Goal: Information Seeking & Learning: Learn about a topic

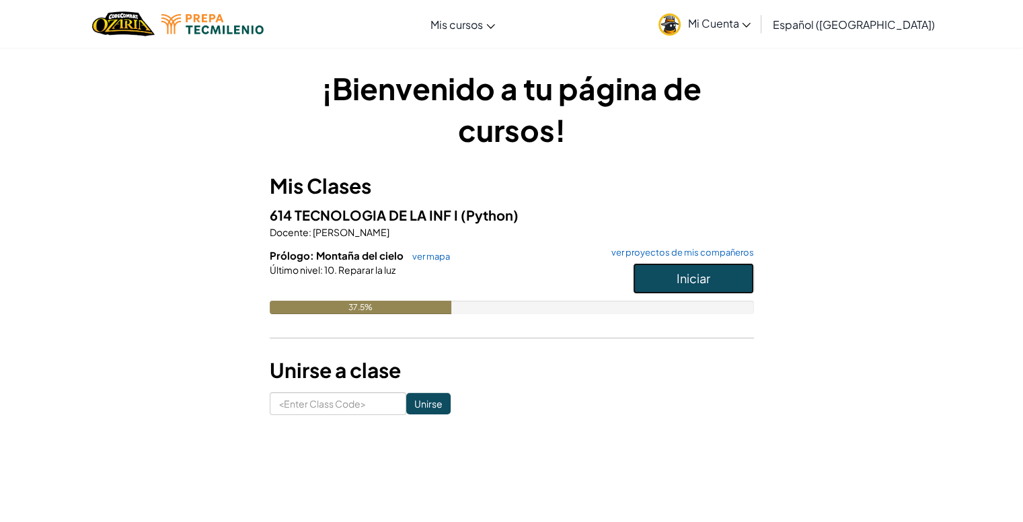
click at [691, 282] on span "Iniciar" at bounding box center [694, 277] width 34 height 15
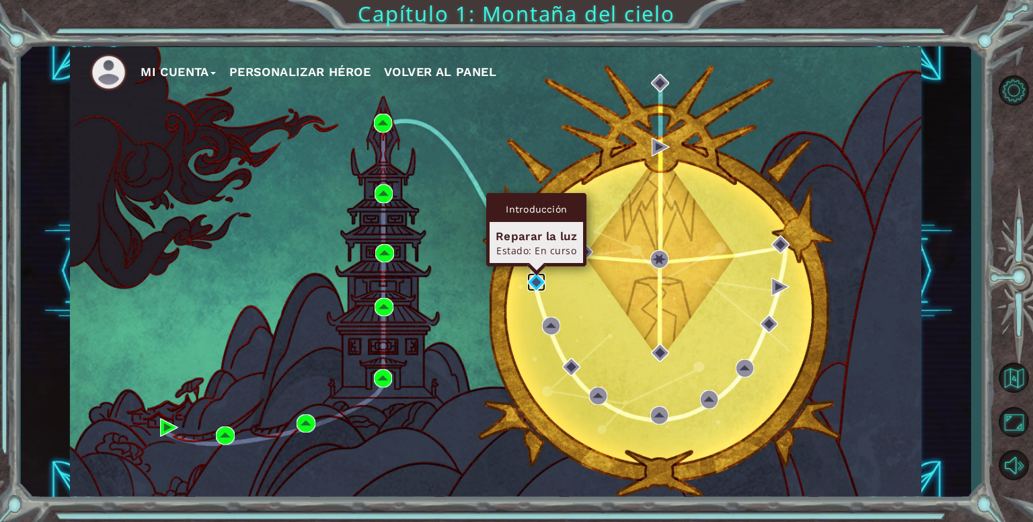
click at [533, 275] on img at bounding box center [536, 282] width 18 height 18
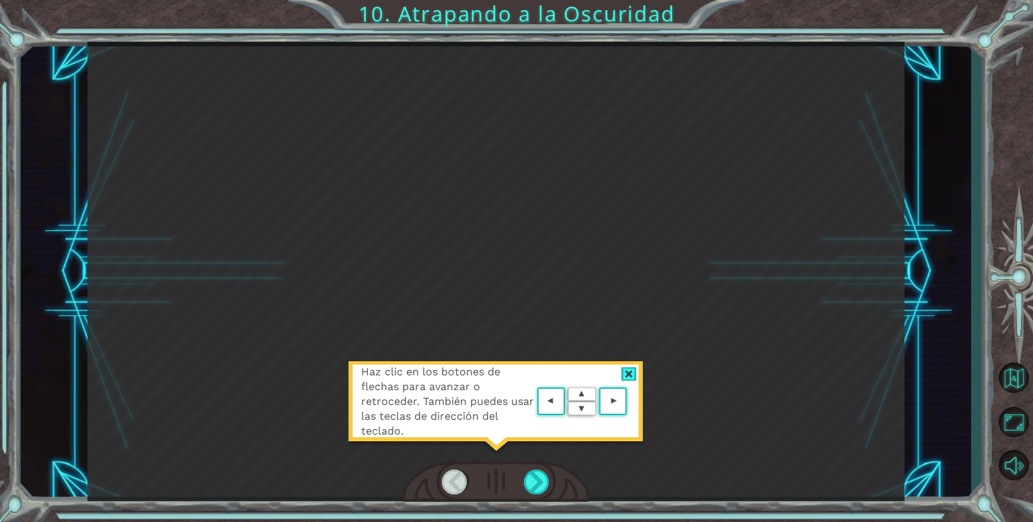
click at [552, 398] on img at bounding box center [582, 401] width 96 height 35
click at [630, 402] on area at bounding box center [630, 402] width 0 height 0
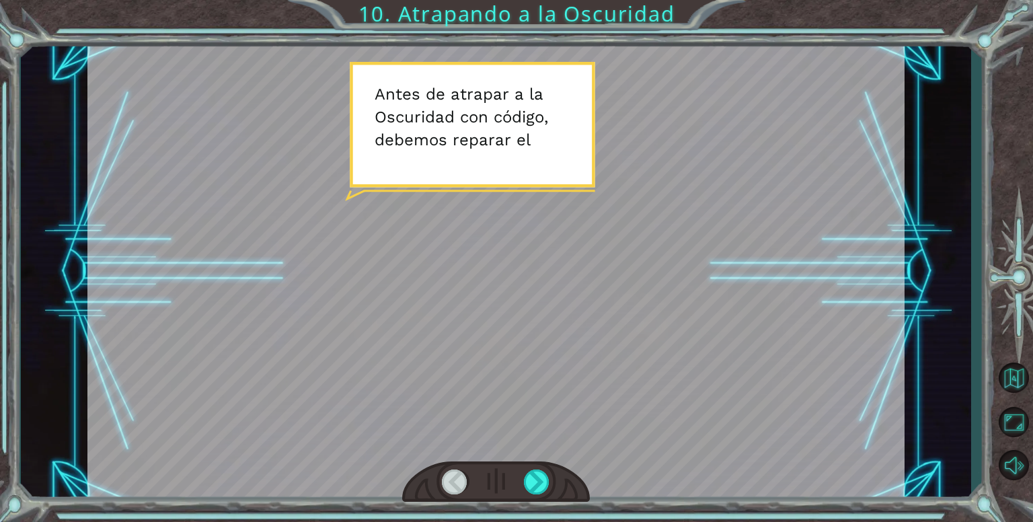
click at [425, 194] on div at bounding box center [495, 271] width 817 height 459
click at [495, 418] on div at bounding box center [495, 271] width 817 height 459
click at [408, 130] on div at bounding box center [495, 271] width 817 height 459
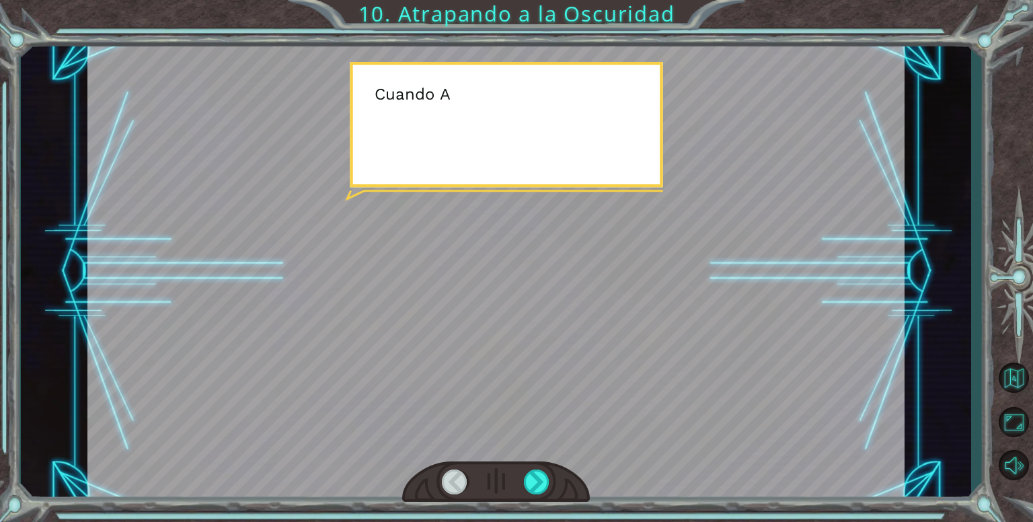
click at [387, 137] on div at bounding box center [495, 271] width 817 height 459
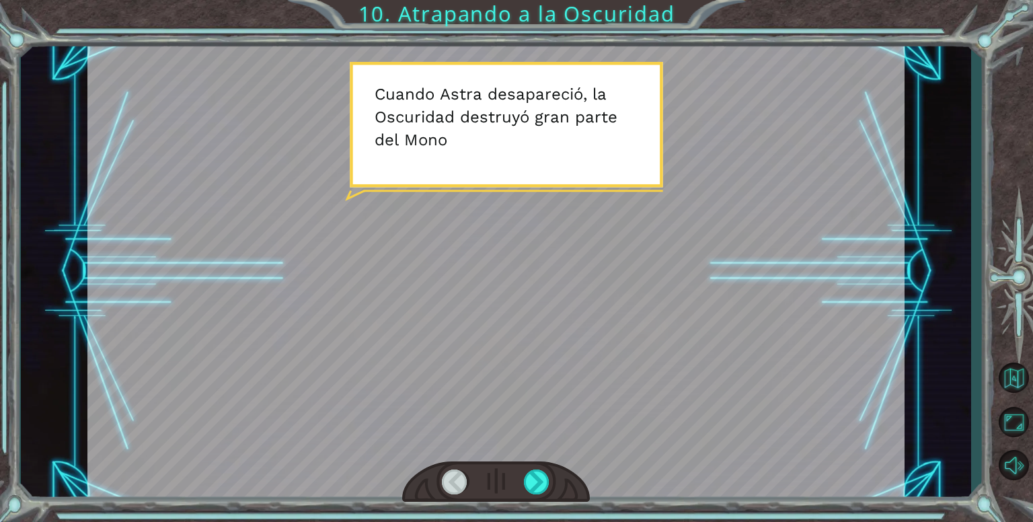
click at [340, 181] on div at bounding box center [495, 271] width 817 height 459
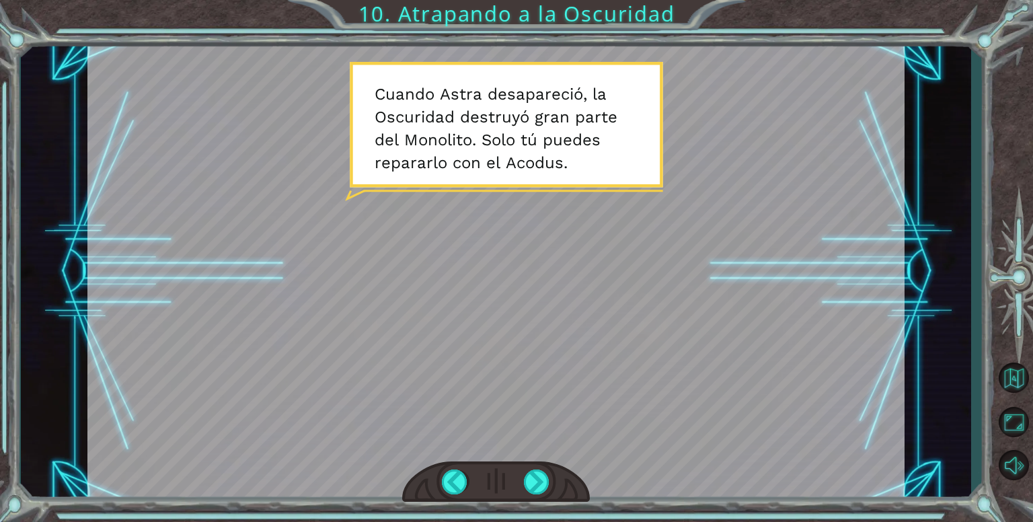
click at [381, 178] on div at bounding box center [495, 271] width 817 height 459
click at [303, 207] on div at bounding box center [495, 271] width 817 height 459
click at [394, 165] on div at bounding box center [495, 271] width 817 height 459
click at [725, 192] on div at bounding box center [495, 271] width 817 height 459
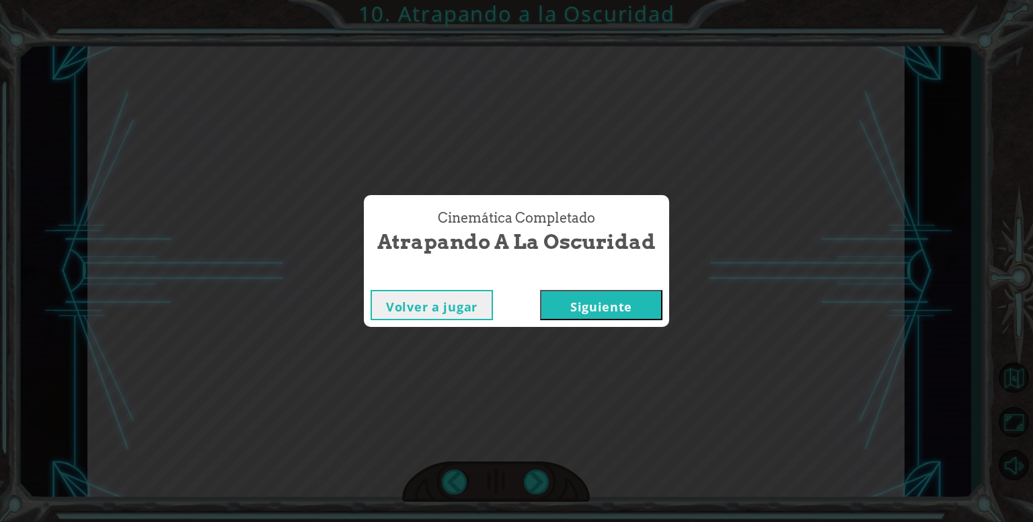
click at [564, 307] on button "Siguiente" at bounding box center [601, 305] width 122 height 30
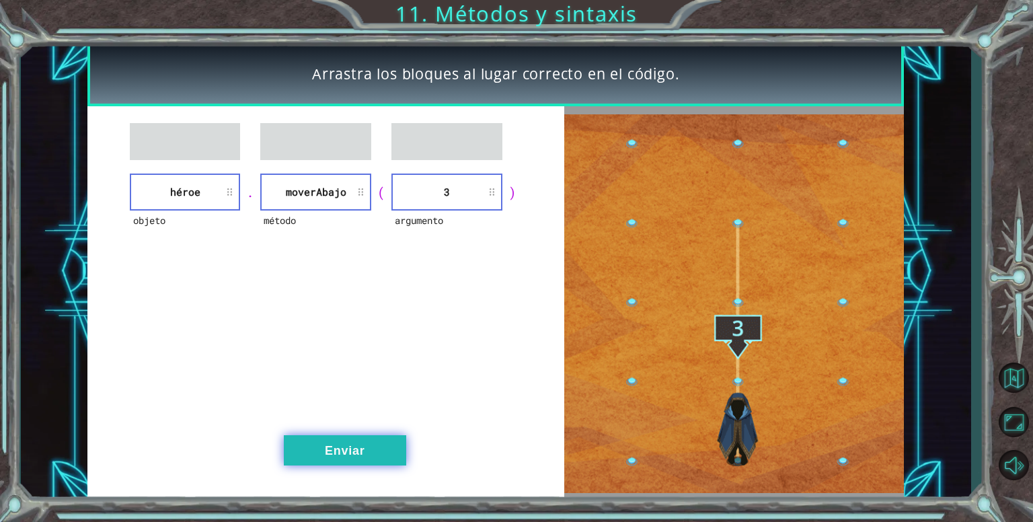
click at [374, 457] on button "Enviar" at bounding box center [345, 450] width 122 height 30
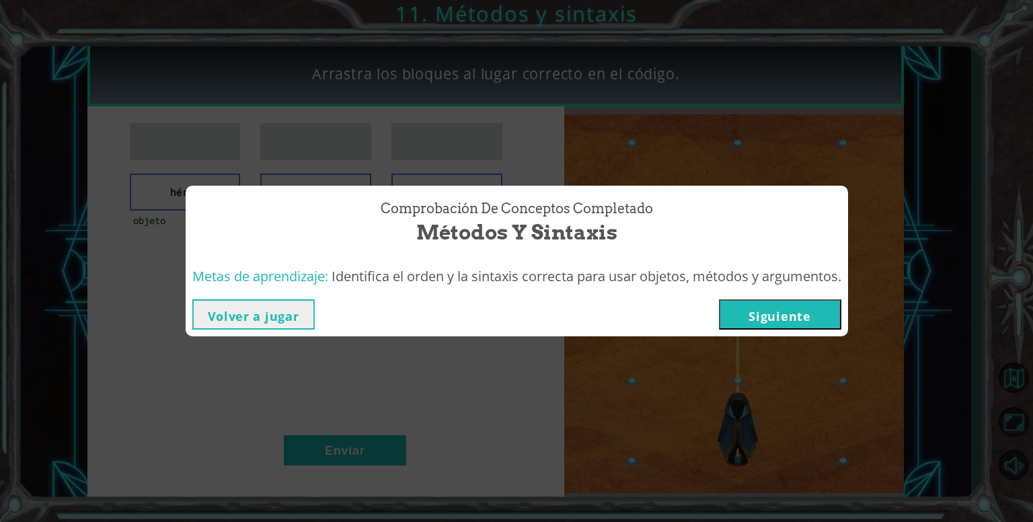
click at [763, 320] on button "Siguiente" at bounding box center [780, 314] width 122 height 30
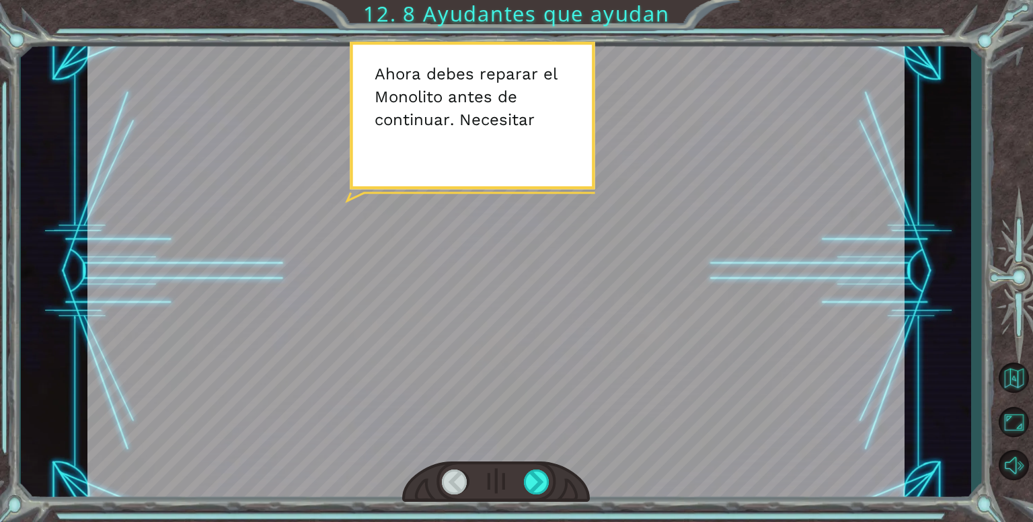
click at [600, 269] on div at bounding box center [495, 271] width 817 height 459
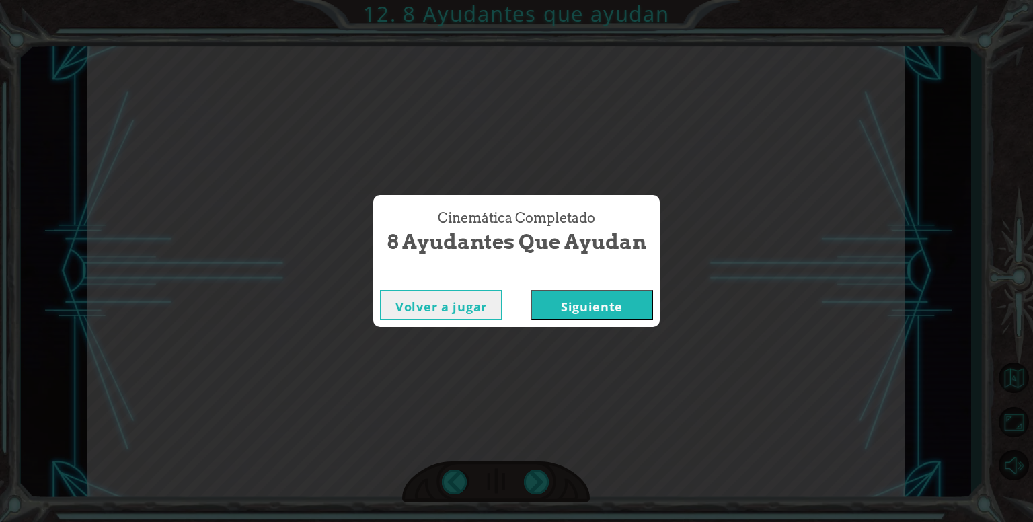
click at [576, 315] on button "Siguiente" at bounding box center [592, 305] width 122 height 30
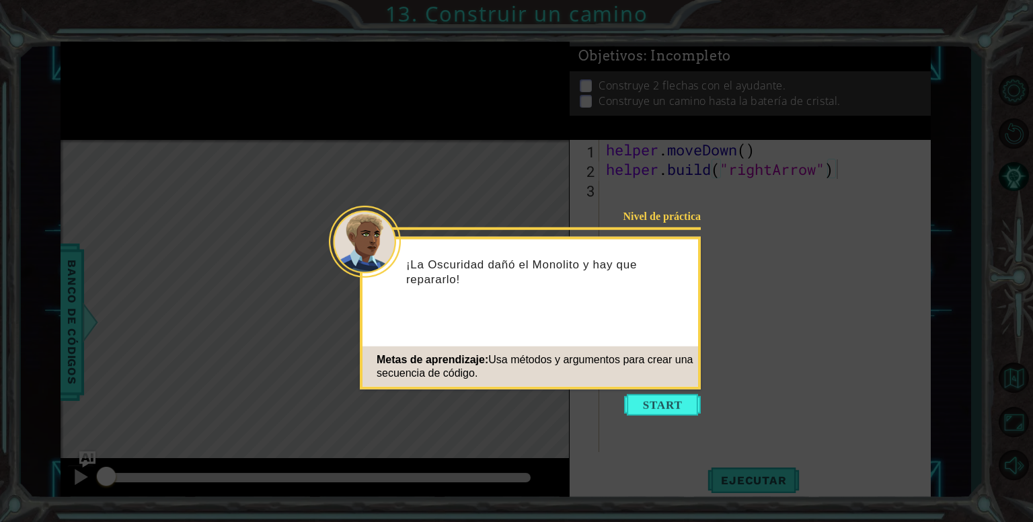
click at [644, 420] on icon at bounding box center [516, 261] width 1033 height 522
click at [642, 412] on button "Start" at bounding box center [662, 405] width 77 height 22
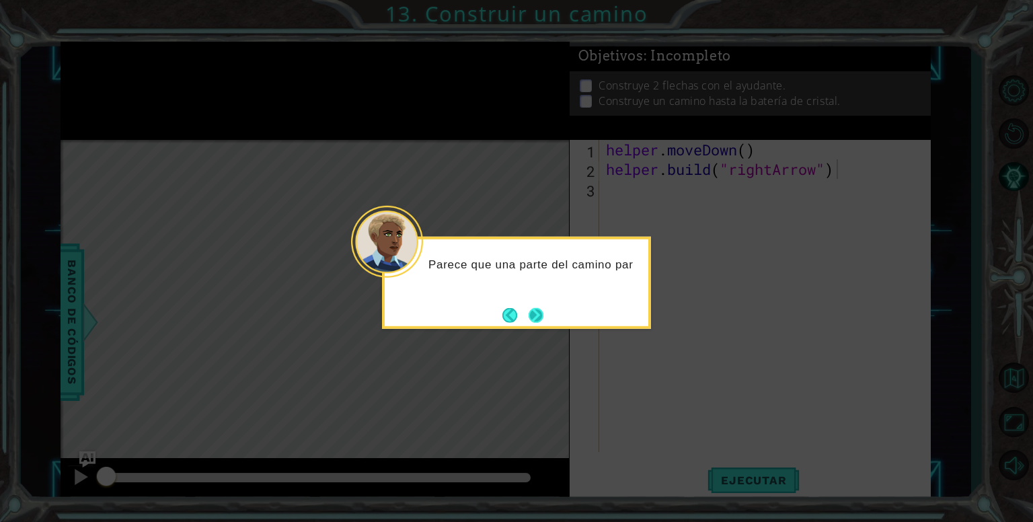
click at [544, 305] on button "Next" at bounding box center [536, 315] width 22 height 22
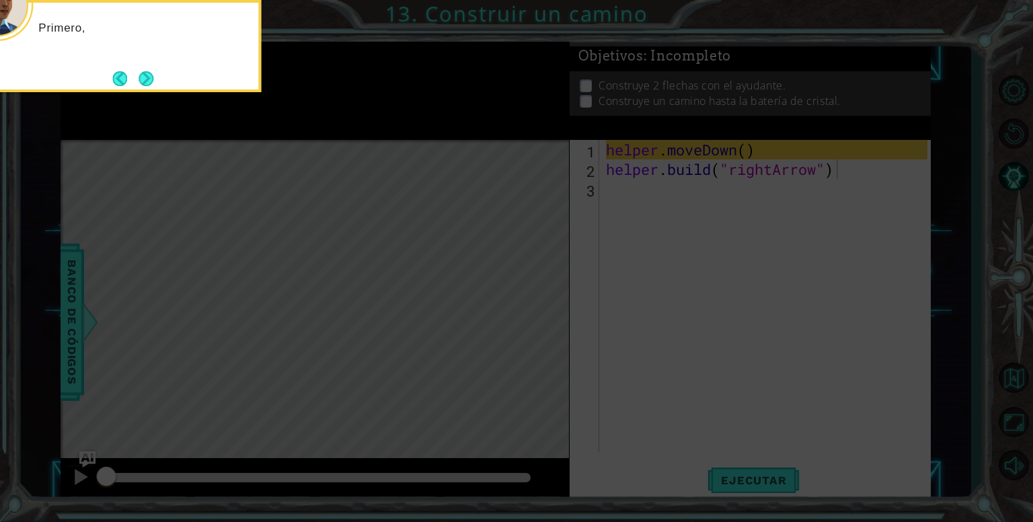
click at [541, 302] on icon at bounding box center [516, 78] width 1033 height 888
click at [143, 79] on button "Next" at bounding box center [146, 78] width 25 height 25
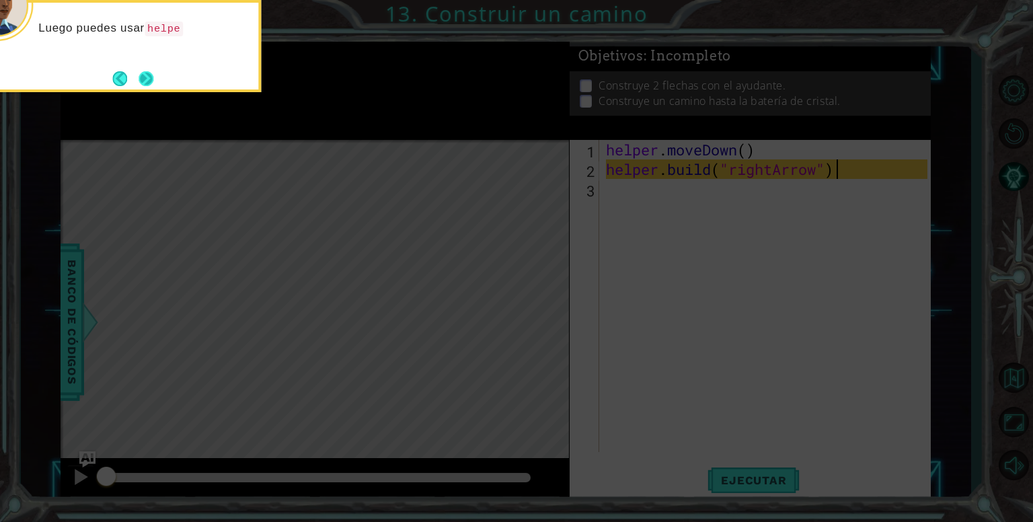
click at [149, 76] on button "Next" at bounding box center [145, 78] width 17 height 17
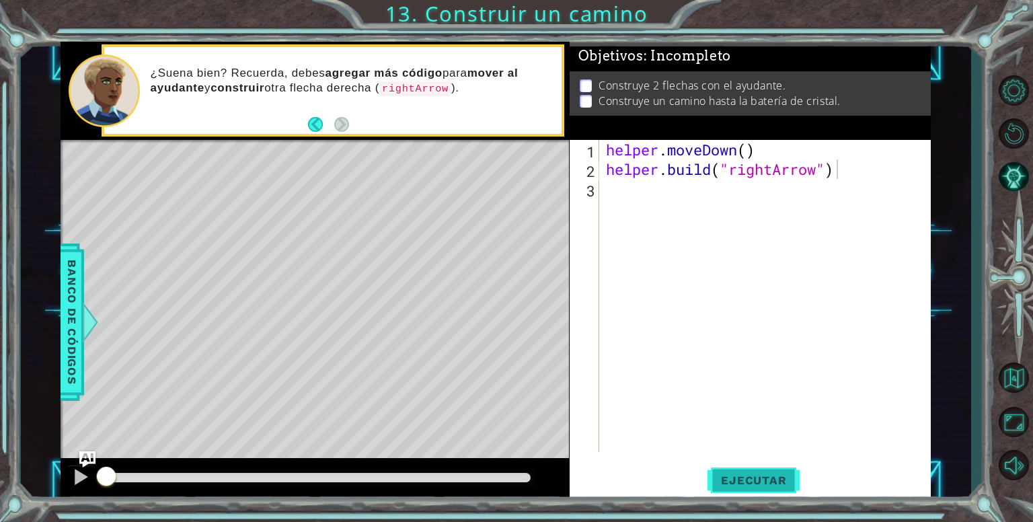
click at [745, 487] on button "Ejecutar" at bounding box center [754, 480] width 92 height 36
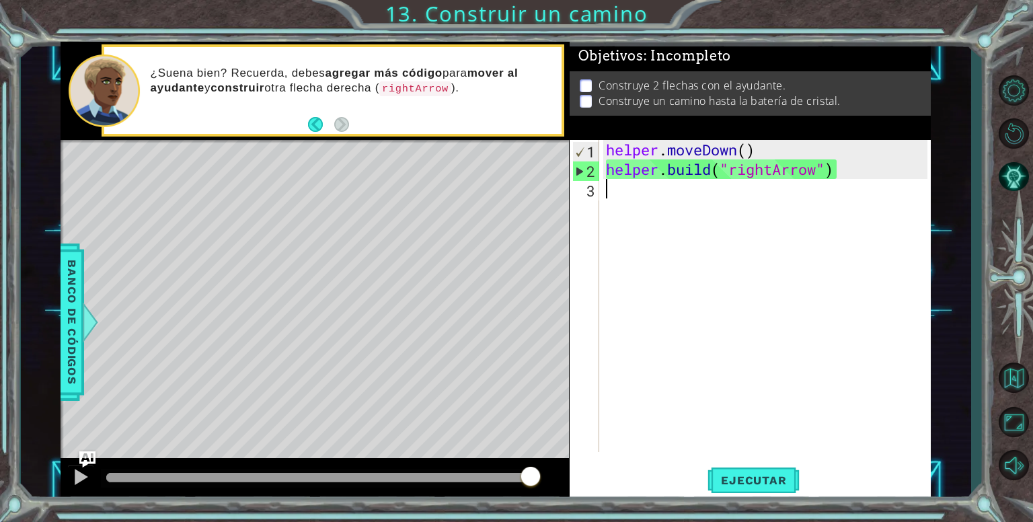
click at [643, 207] on div "helper . moveDown ( ) helper . build ( "rightArrow" )" at bounding box center [768, 315] width 331 height 351
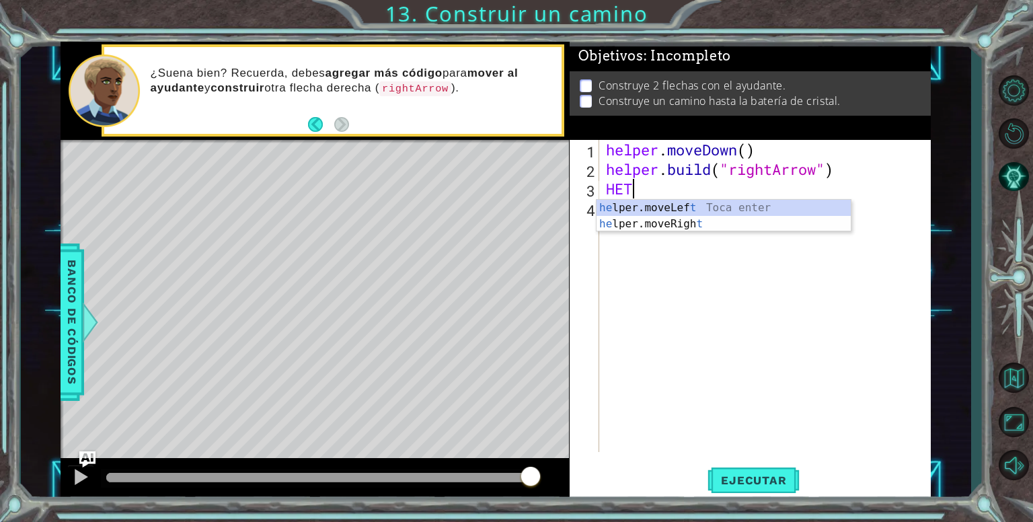
type textarea "H"
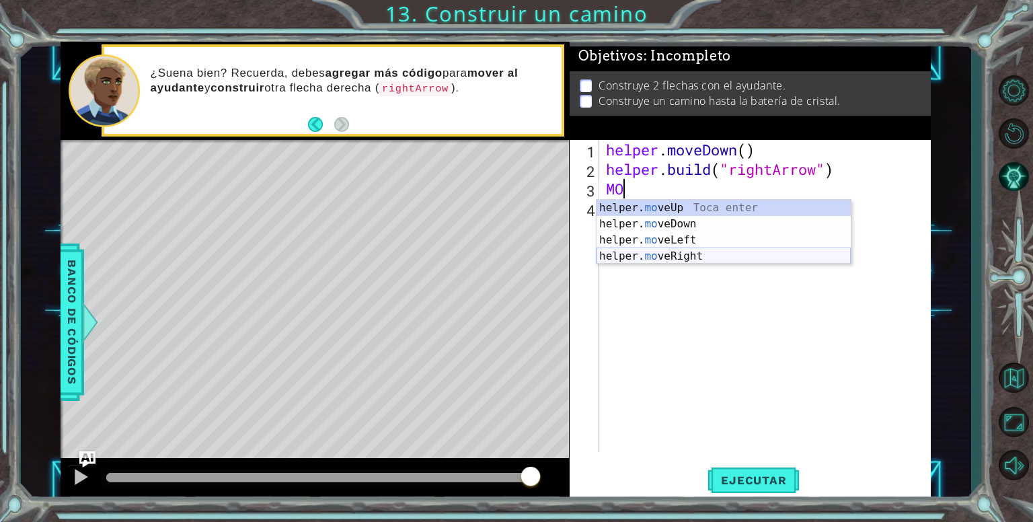
click at [647, 253] on div "helper. mo veUp Toca enter helper. mo veDown Toca enter helper. mo veLeft Toca …" at bounding box center [724, 248] width 254 height 97
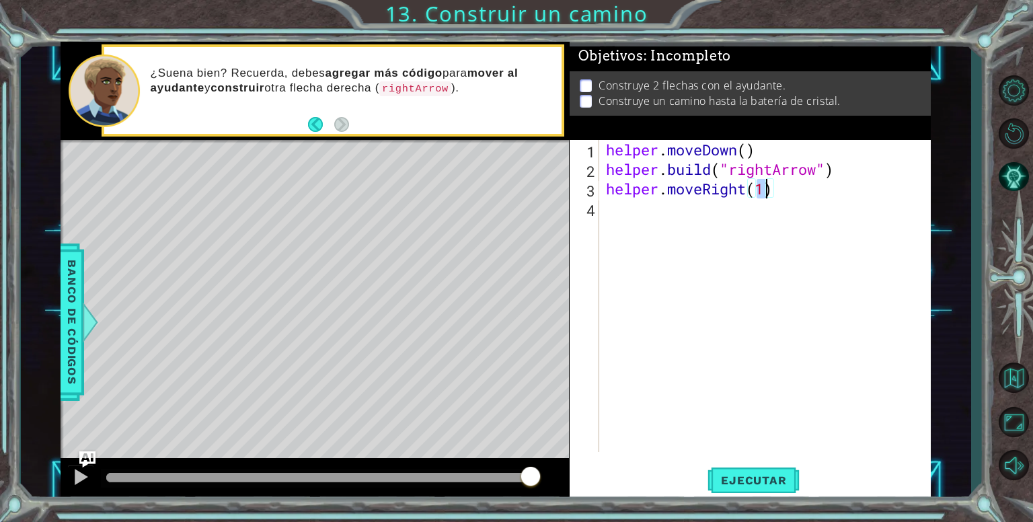
type textarea "helper.moveRight(3)"
click at [638, 213] on div "helper . moveDown ( ) helper . build ( "rightArrow" ) helper . moveRight ( 3 )" at bounding box center [768, 315] width 331 height 351
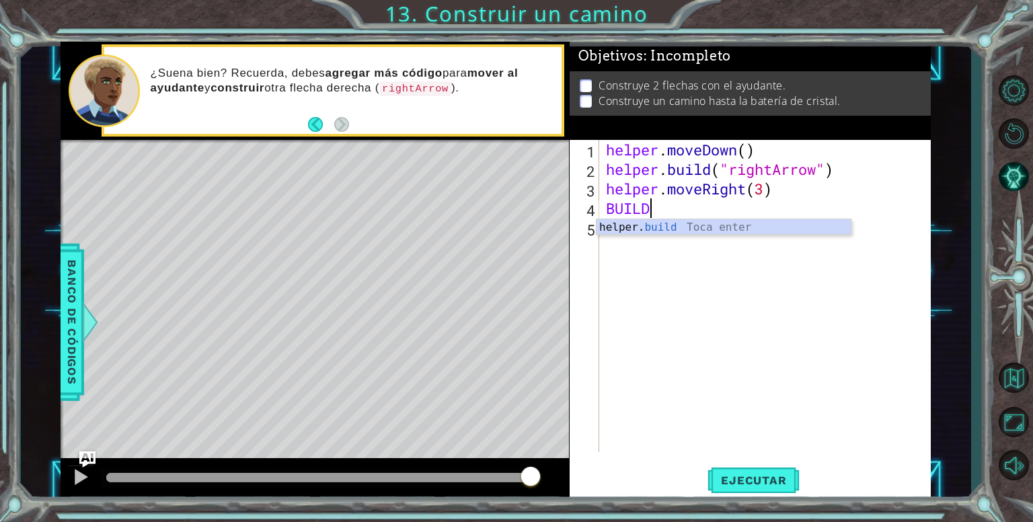
scroll to position [0, 1]
click at [692, 229] on div "helper. build Toca enter" at bounding box center [724, 243] width 254 height 48
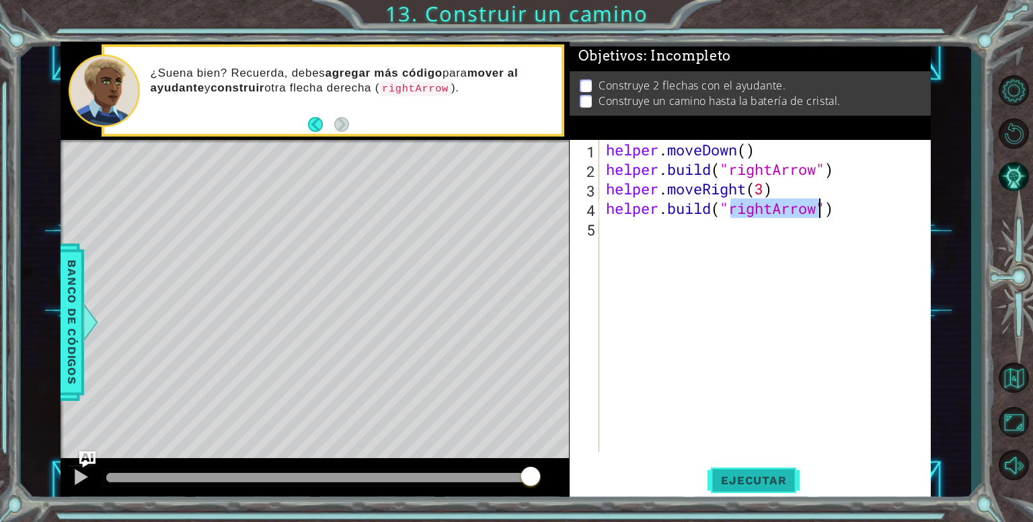
type textarea "[DOMAIN_NAME]("rightArrow")"
click at [733, 476] on span "Ejecutar" at bounding box center [754, 480] width 92 height 13
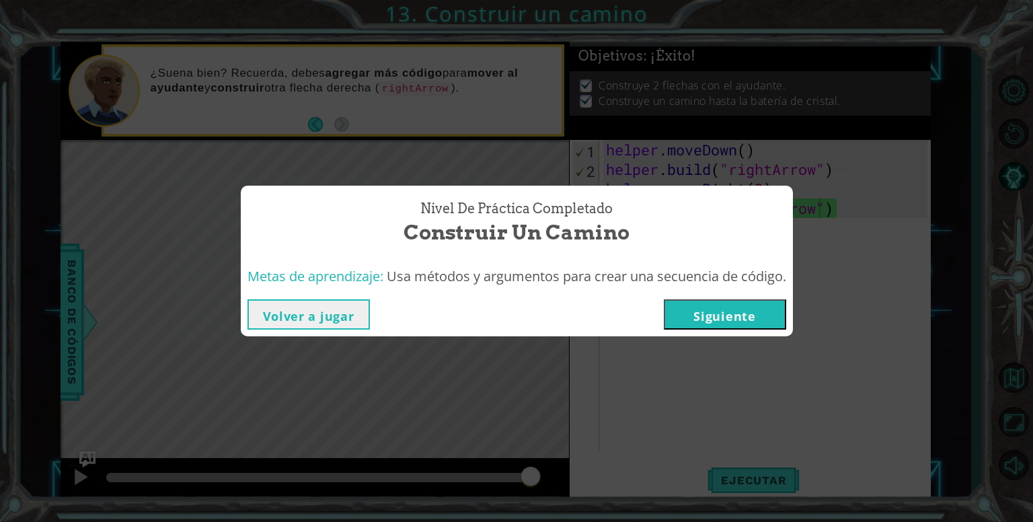
click at [716, 313] on button "Siguiente" at bounding box center [725, 314] width 122 height 30
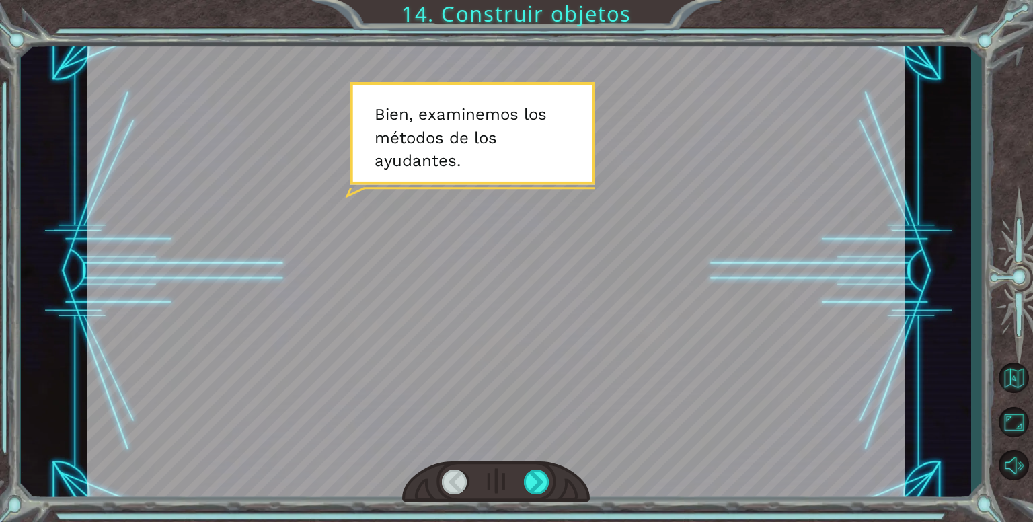
click at [585, 302] on div at bounding box center [495, 271] width 817 height 459
click at [367, 117] on div at bounding box center [495, 271] width 817 height 459
click at [428, 163] on div at bounding box center [495, 271] width 817 height 459
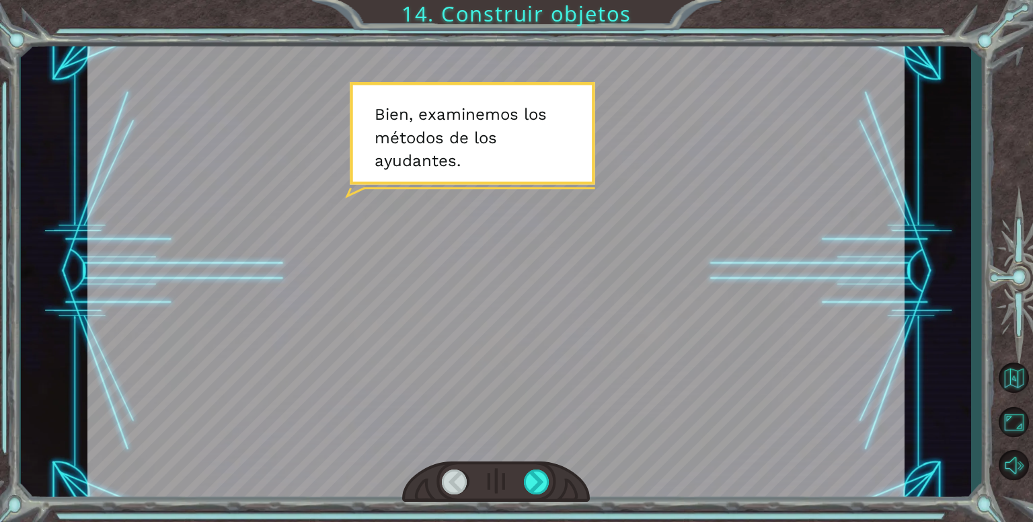
click at [428, 163] on div at bounding box center [495, 271] width 817 height 459
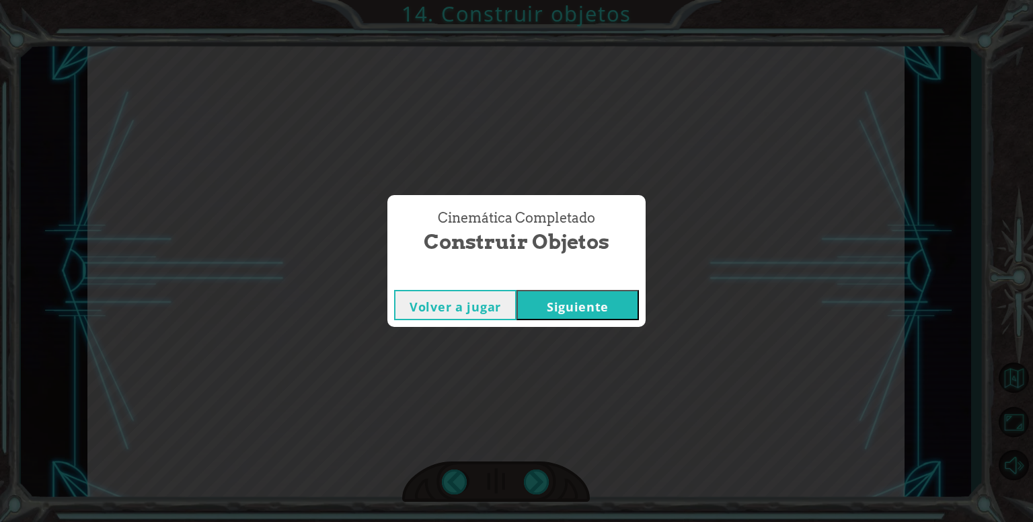
click at [564, 308] on button "Siguiente" at bounding box center [578, 305] width 122 height 30
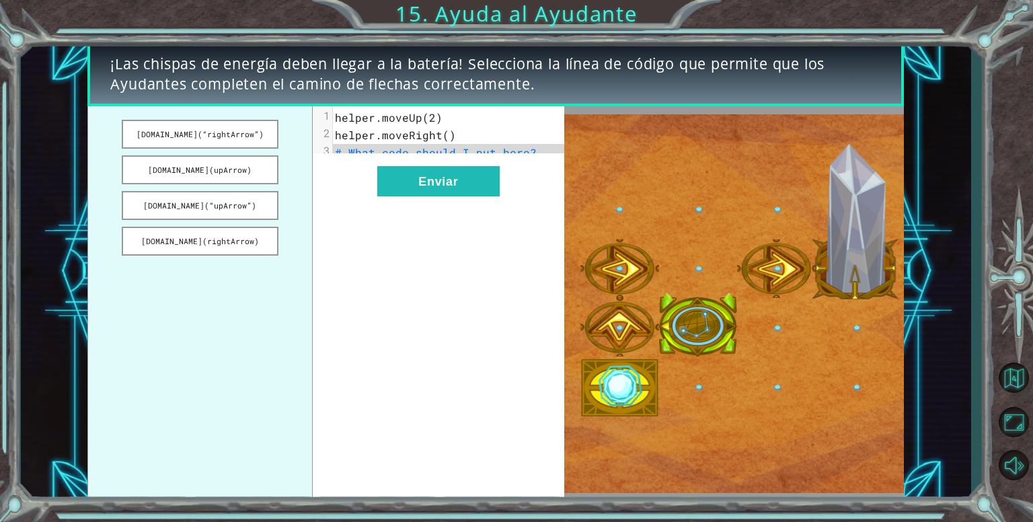
drag, startPoint x: 233, startPoint y: 139, endPoint x: 352, endPoint y: 130, distance: 120.1
click at [352, 130] on div "[DOMAIN_NAME](“rightArrow”) [DOMAIN_NAME](upArrow) [DOMAIN_NAME](“upArrow”) [DO…" at bounding box center [325, 303] width 477 height 395
click at [250, 130] on button "[DOMAIN_NAME](“rightArrow”)" at bounding box center [200, 134] width 157 height 29
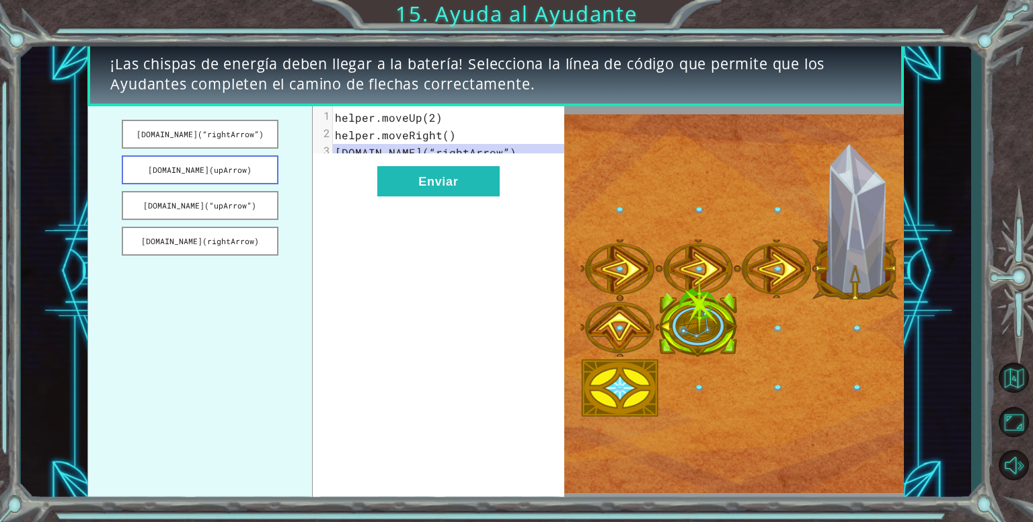
click at [264, 163] on button "[DOMAIN_NAME](upArrow)" at bounding box center [200, 169] width 157 height 29
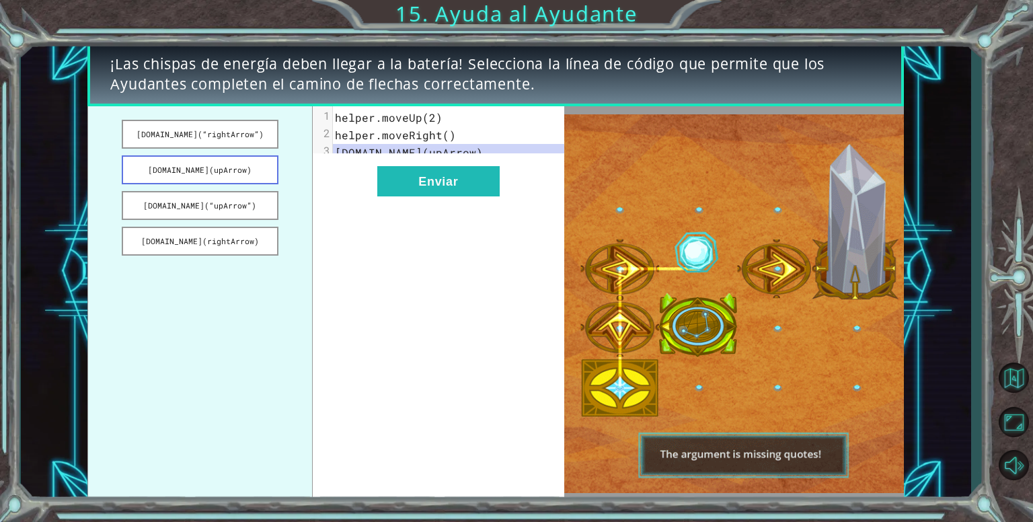
click at [231, 176] on button "[DOMAIN_NAME](upArrow)" at bounding box center [200, 169] width 157 height 29
click at [234, 166] on button "[DOMAIN_NAME](upArrow)" at bounding box center [200, 169] width 157 height 29
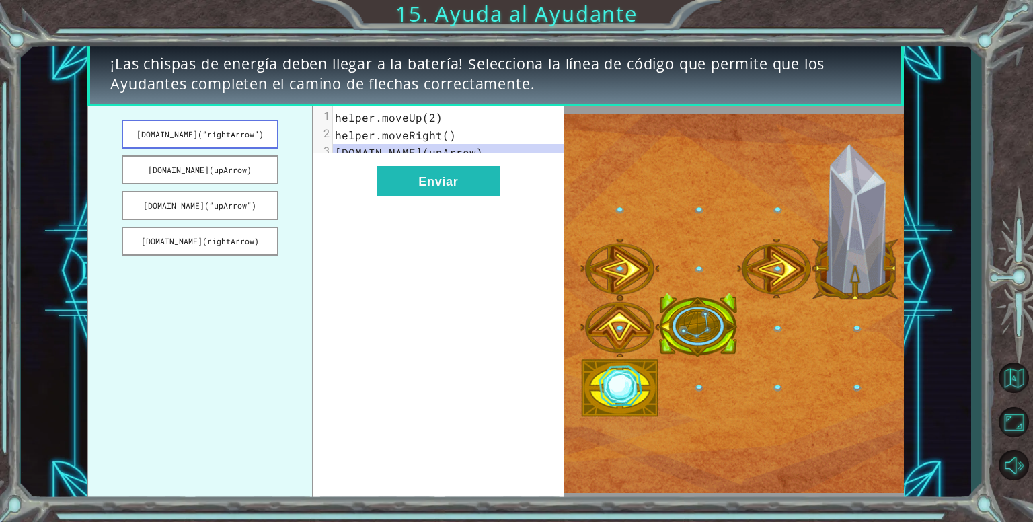
click at [234, 125] on button "[DOMAIN_NAME](“rightArrow”)" at bounding box center [200, 134] width 157 height 29
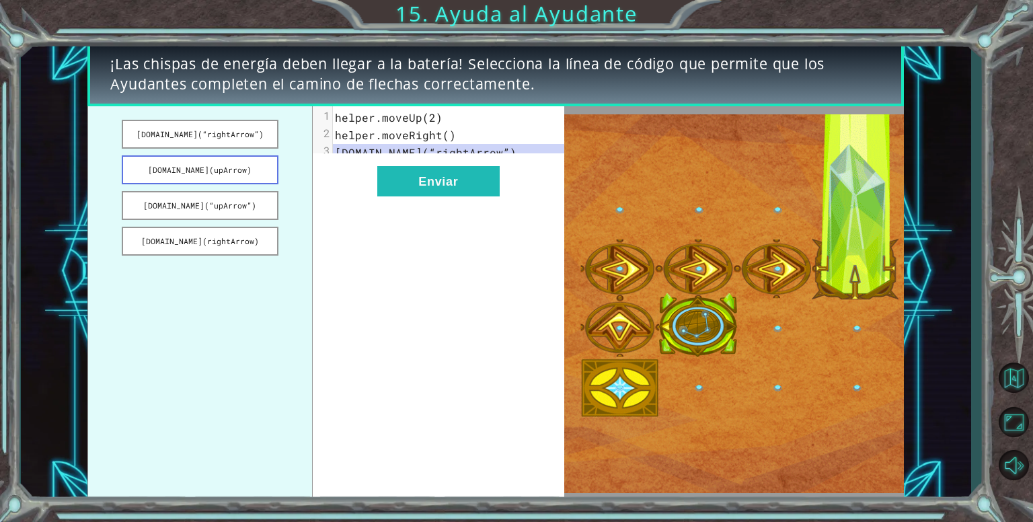
click at [244, 157] on button "[DOMAIN_NAME](upArrow)" at bounding box center [200, 169] width 157 height 29
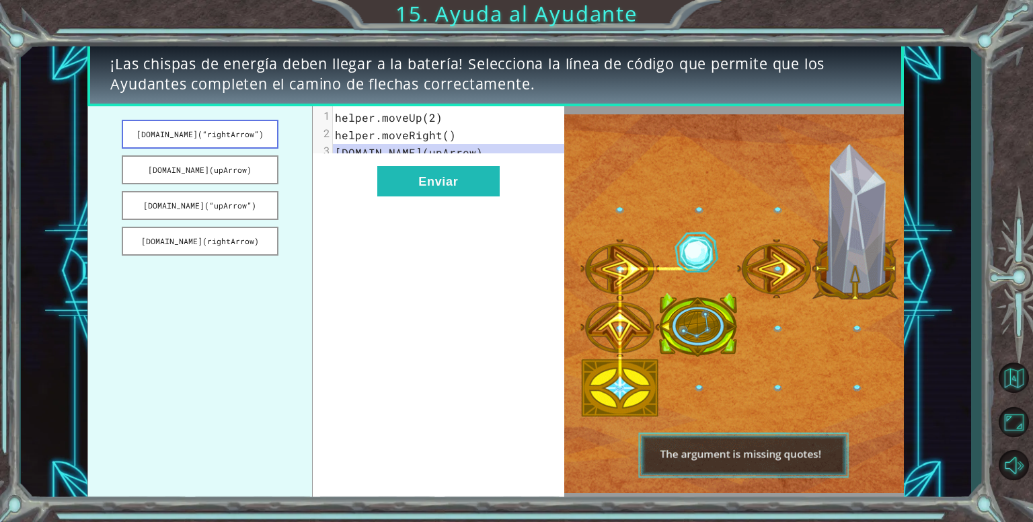
click at [242, 124] on button "[DOMAIN_NAME](“rightArrow”)" at bounding box center [200, 134] width 157 height 29
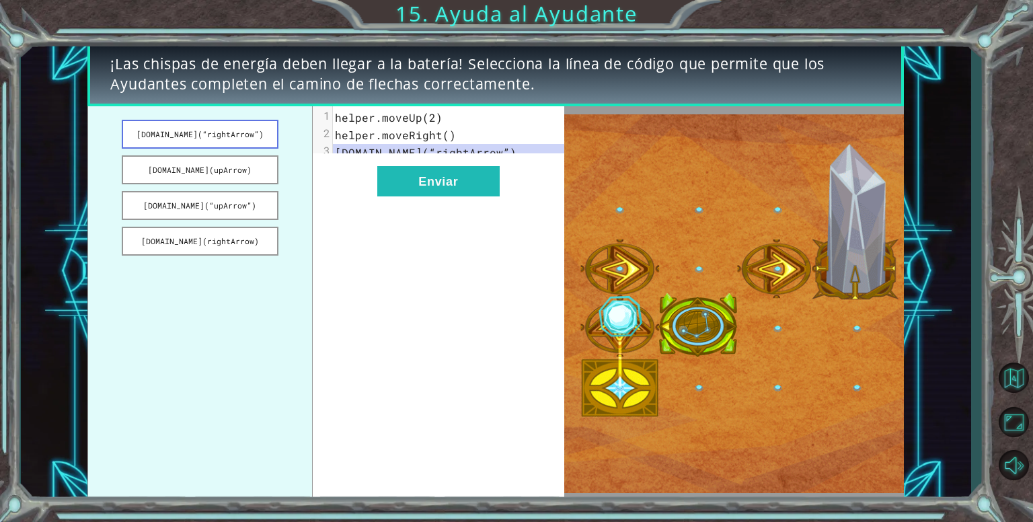
click at [235, 138] on button "[DOMAIN_NAME](“rightArrow”)" at bounding box center [200, 134] width 157 height 29
click at [394, 195] on button "Enviar" at bounding box center [438, 181] width 122 height 30
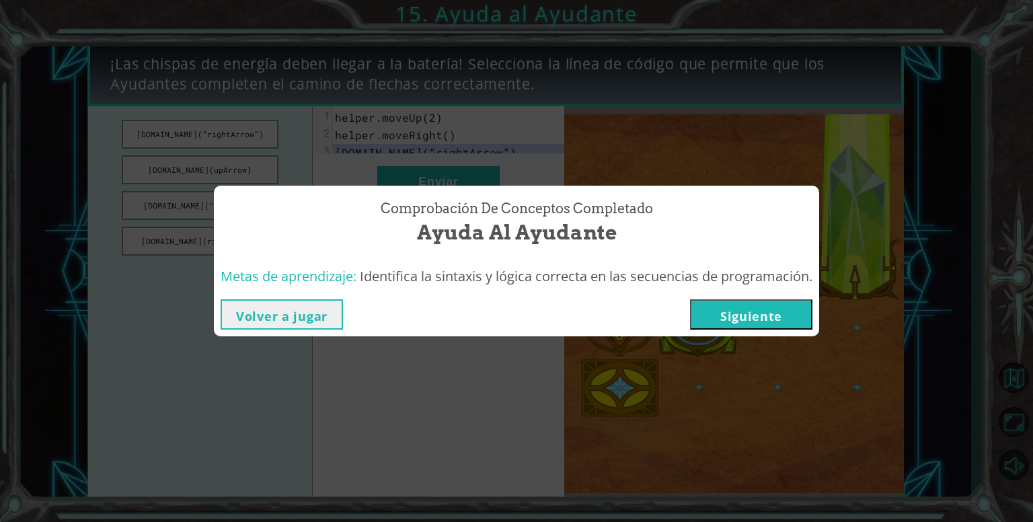
click at [719, 310] on button "Siguiente" at bounding box center [751, 314] width 122 height 30
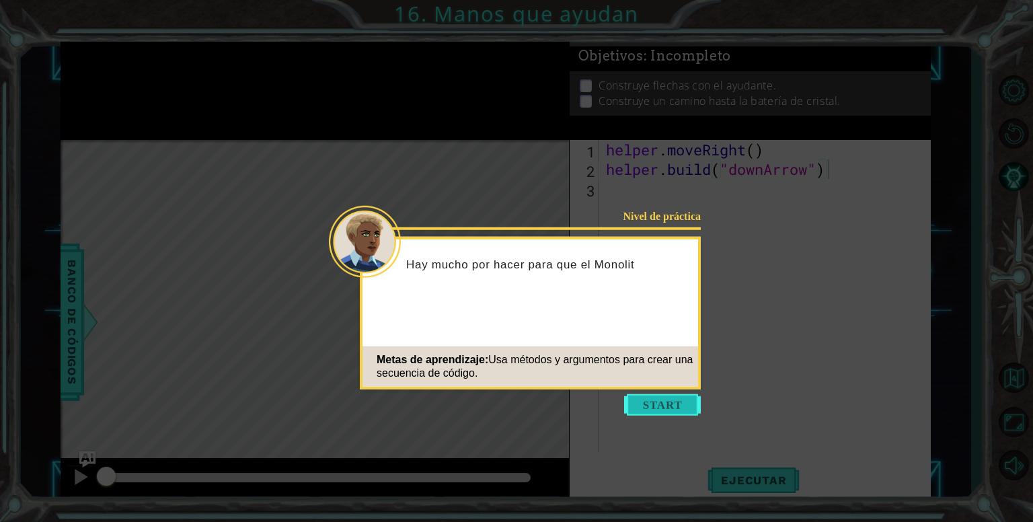
click at [671, 404] on button "Start" at bounding box center [662, 405] width 77 height 22
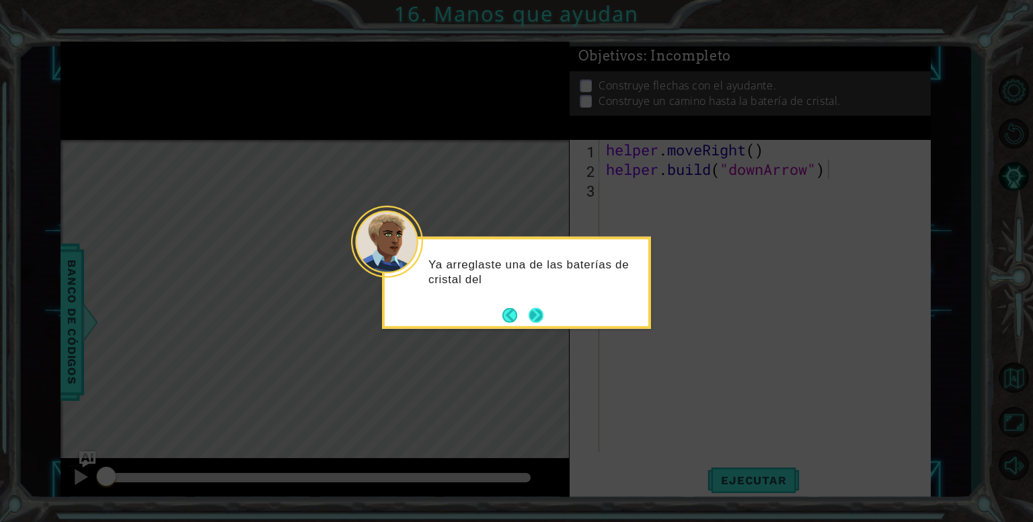
click at [533, 312] on button "Next" at bounding box center [536, 315] width 23 height 23
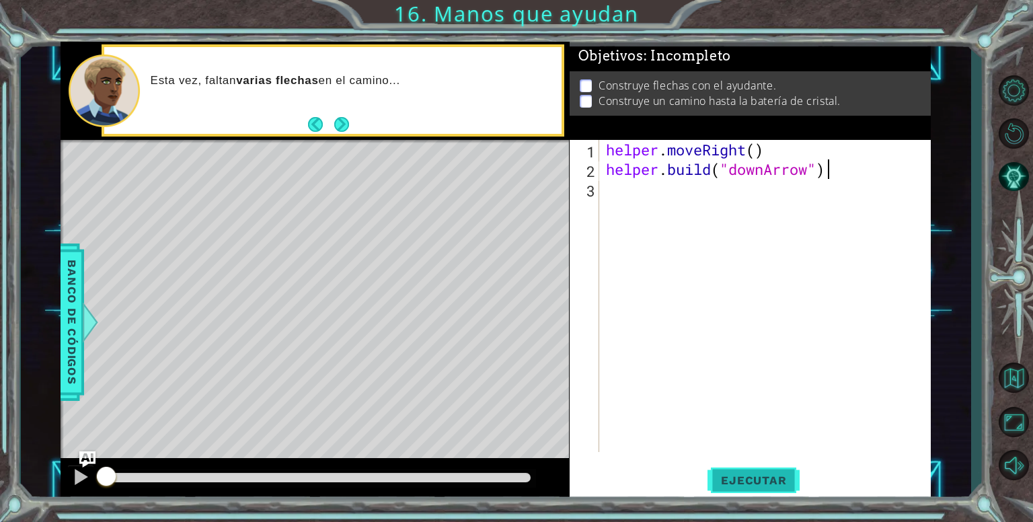
click at [761, 481] on span "Ejecutar" at bounding box center [754, 480] width 92 height 13
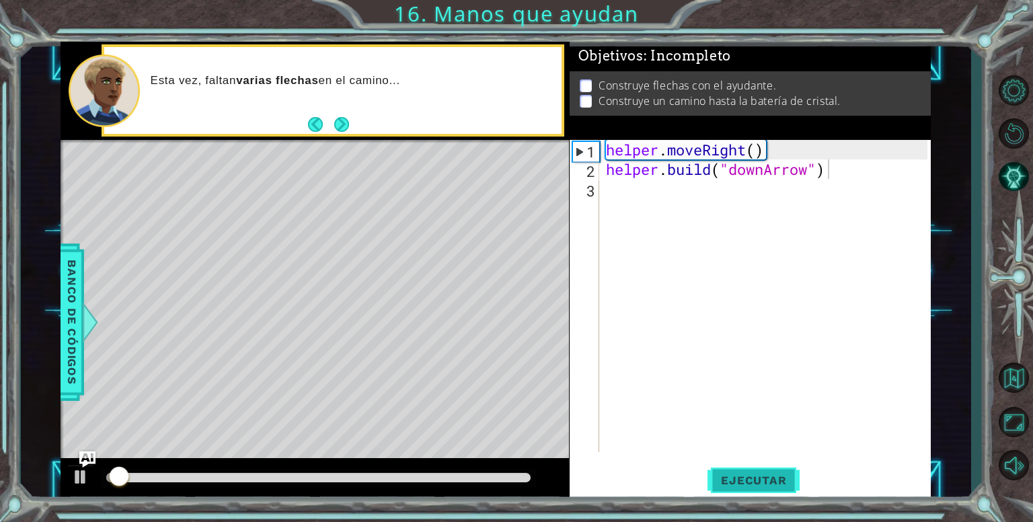
click at [761, 481] on span "Ejecutar" at bounding box center [754, 480] width 92 height 13
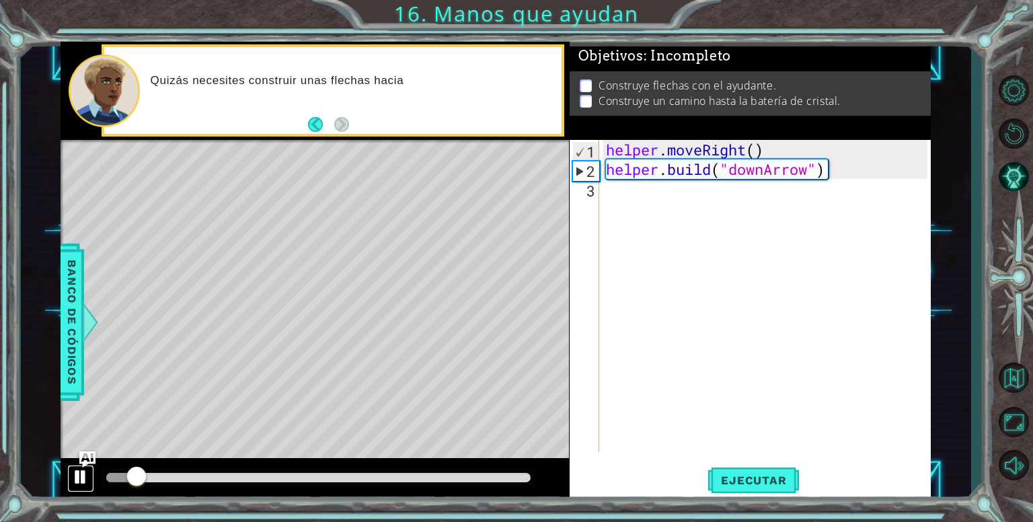
click at [76, 473] on div at bounding box center [80, 476] width 17 height 17
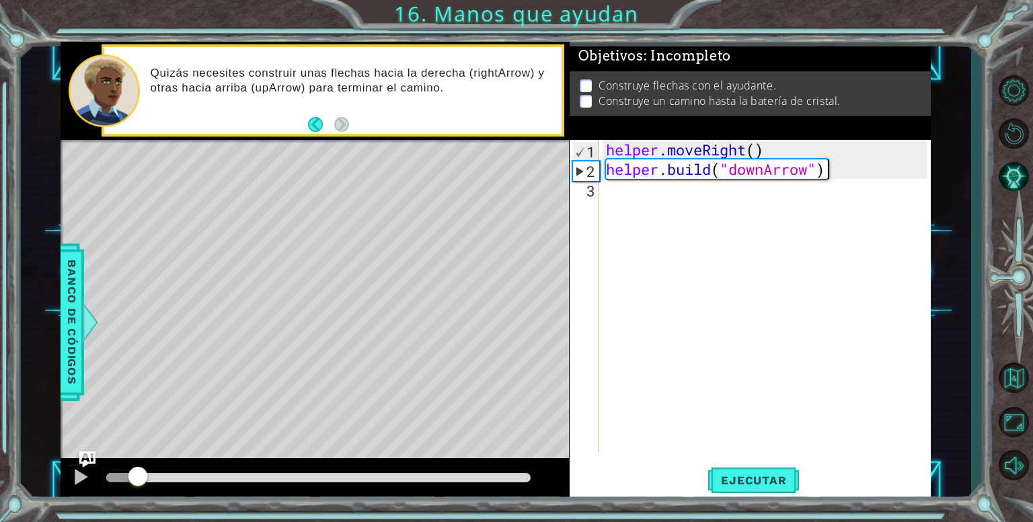
click at [628, 191] on div "helper . moveRight ( ) helper . build ( "downArrow" )" at bounding box center [768, 315] width 331 height 351
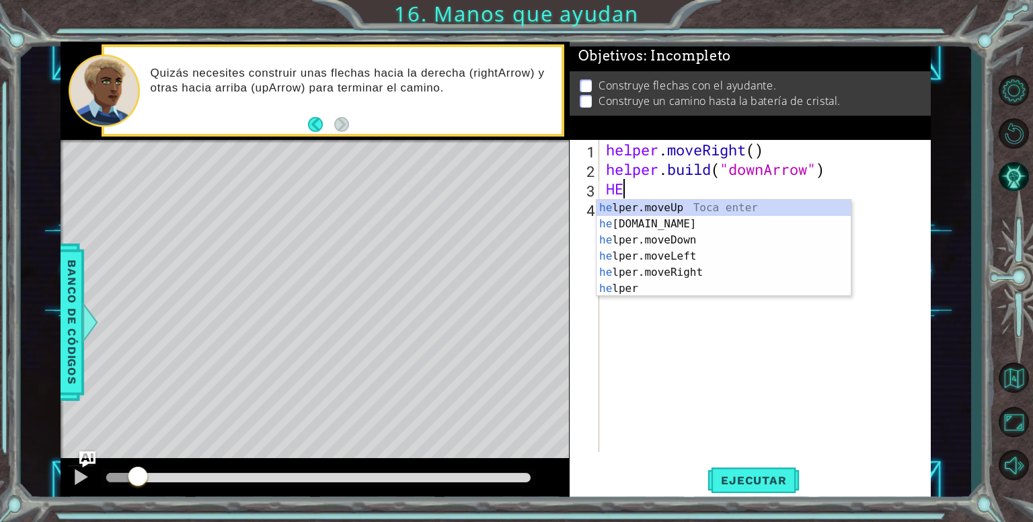
type textarea "H"
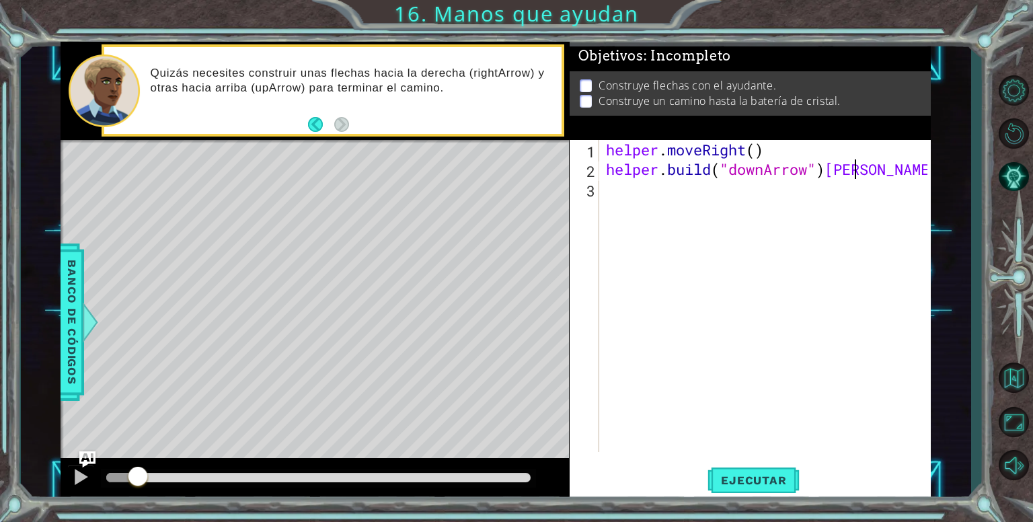
scroll to position [0, 11]
type textarea "[DOMAIN_NAME]("downArrow")"
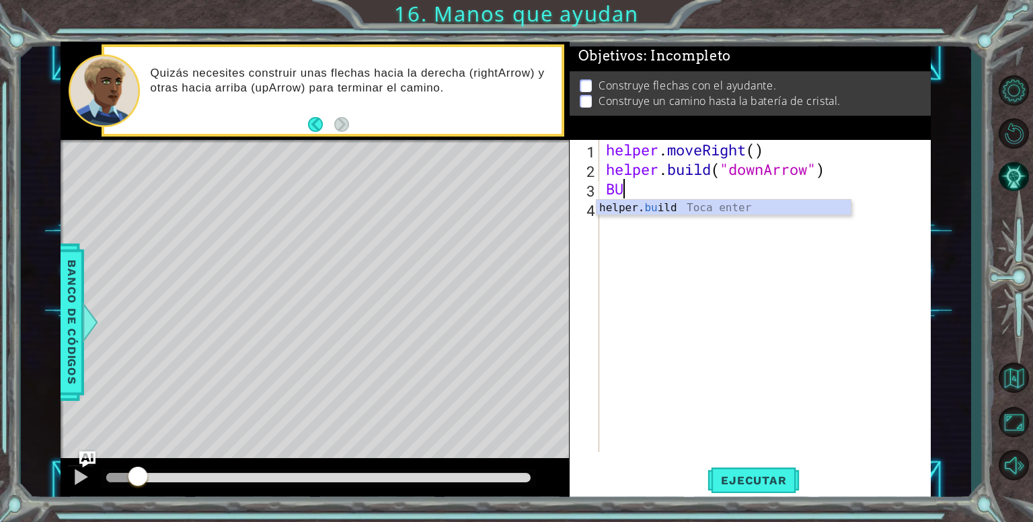
scroll to position [0, 0]
click at [677, 211] on div "helper. buil d Toca enter" at bounding box center [724, 224] width 254 height 48
type textarea "[DOMAIN_NAME]("rightArrow")"
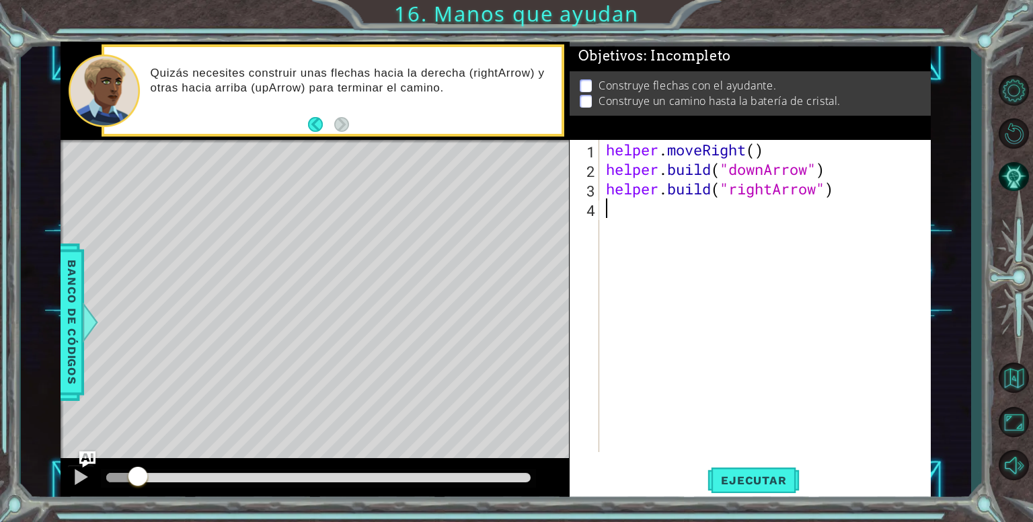
click at [885, 204] on div "helper . moveRight ( ) helper . build ( "downArrow" ) helper . build ( "rightAr…" at bounding box center [768, 315] width 331 height 351
click at [884, 151] on div "helper . moveRight ( ) helper . build ( "downArrow" ) helper . build ( "rightAr…" at bounding box center [768, 315] width 331 height 351
click at [781, 474] on span "Ejecutar" at bounding box center [754, 480] width 92 height 13
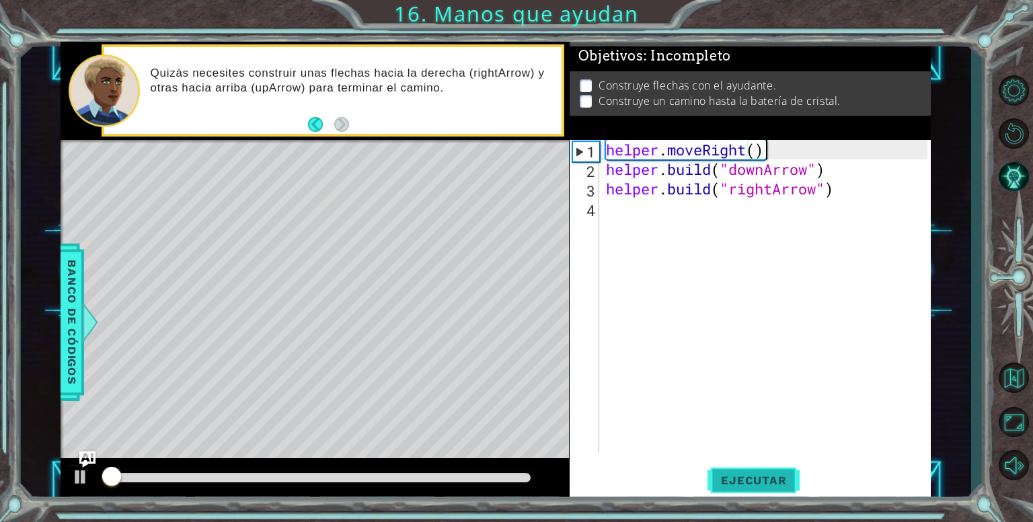
click at [781, 474] on span "Ejecutar" at bounding box center [754, 480] width 92 height 13
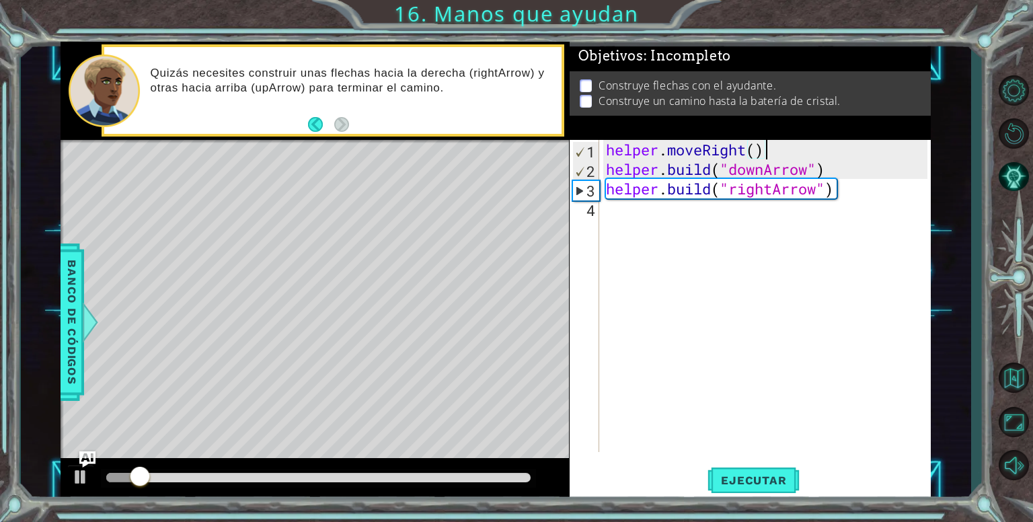
click at [596, 181] on div "3" at bounding box center [586, 191] width 26 height 20
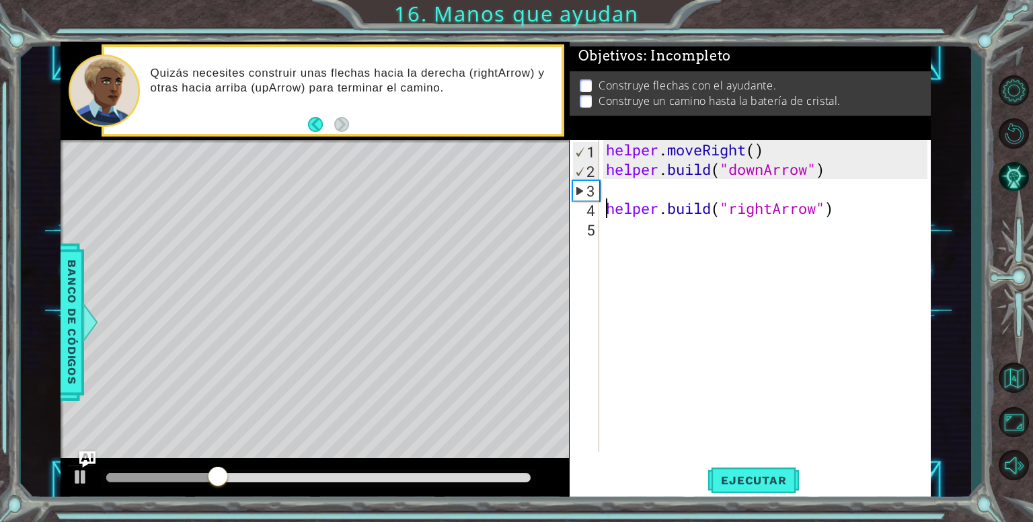
click at [613, 178] on div "helper . moveRight ( ) helper . build ( "downArrow" ) helper . build ( "rightAr…" at bounding box center [768, 315] width 331 height 351
type textarea "[DOMAIN_NAME]("downArrow")"
click at [608, 189] on div "helper . moveRight ( ) helper . build ( "downArrow" ) helper . build ( "rightAr…" at bounding box center [768, 315] width 331 height 351
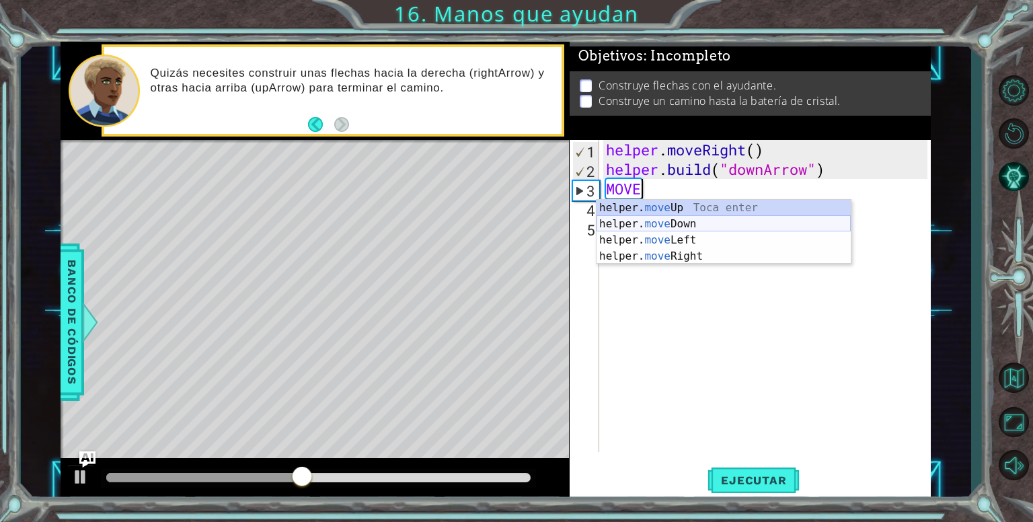
click at [677, 227] on div "helper. move Up Toca enter helper. move Down Toca enter helper. move Left Toca …" at bounding box center [724, 248] width 254 height 97
type textarea "helper.moveDown(1)"
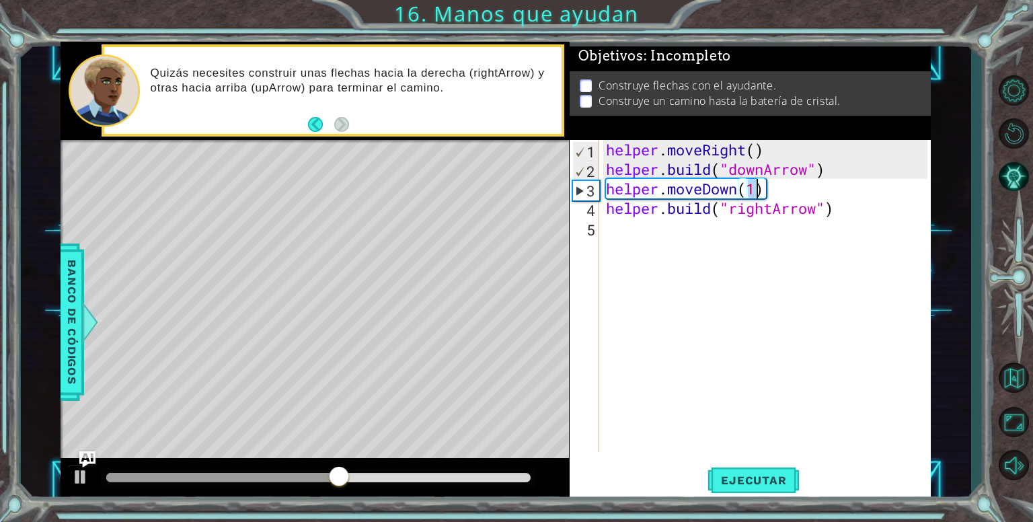
click at [616, 250] on div "helper . moveRight ( ) helper . build ( "downArrow" ) helper . moveDown ( 1 ) h…" at bounding box center [768, 315] width 331 height 351
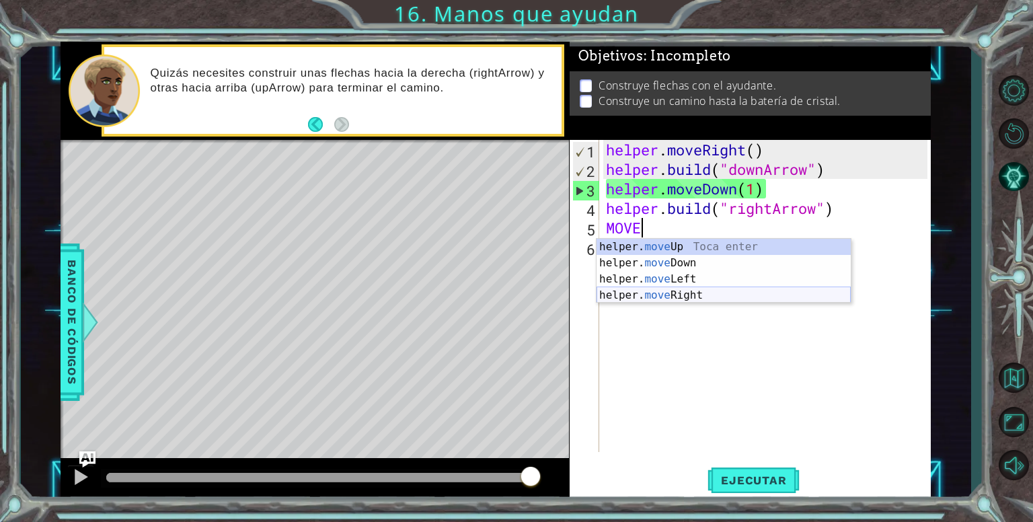
click at [679, 292] on div "helper. move Up Toca enter helper. move Down Toca enter helper. move Left Toca …" at bounding box center [724, 287] width 254 height 97
type textarea "helper.moveRight(1)"
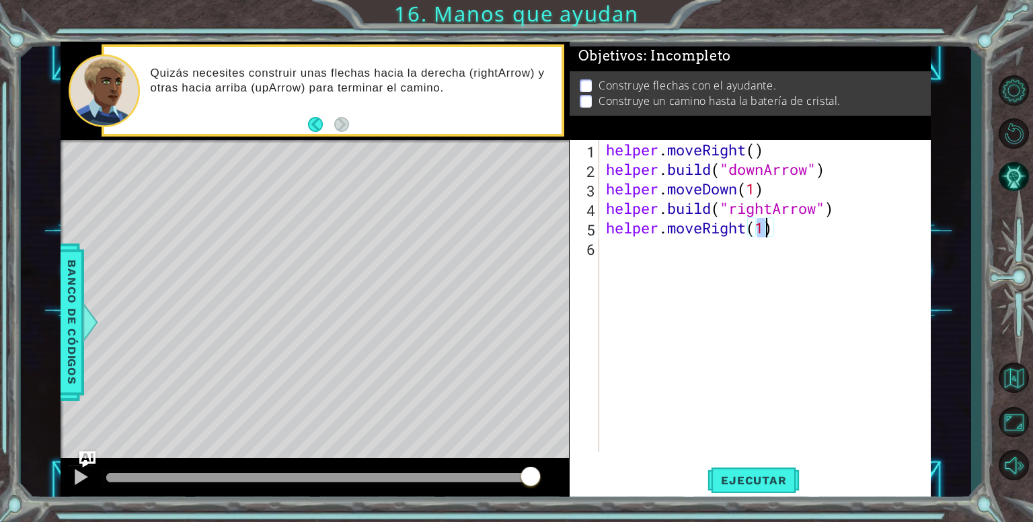
click at [623, 254] on div "helper . moveRight ( ) helper . build ( "downArrow" ) helper . moveDown ( 1 ) h…" at bounding box center [768, 315] width 331 height 351
type textarea "BUILD"
click at [665, 278] on div "helper . moveRight ( ) helper . build ( "downArrow" ) helper . moveDown ( 1 ) h…" at bounding box center [768, 315] width 331 height 351
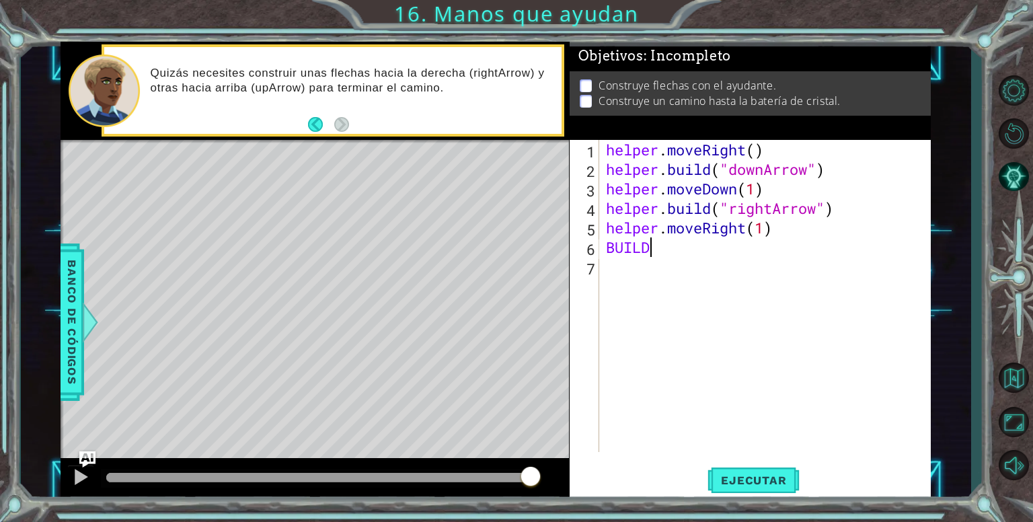
click at [665, 254] on div "helper . moveRight ( ) helper . build ( "downArrow" ) helper . moveDown ( 1 ) h…" at bounding box center [768, 315] width 331 height 351
type textarea "[DOMAIN_NAME]("rightArrow")"
click at [664, 276] on div "helper . moveRight ( ) helper . build ( "downArrow" ) helper . moveDown ( 1 ) h…" at bounding box center [768, 315] width 331 height 351
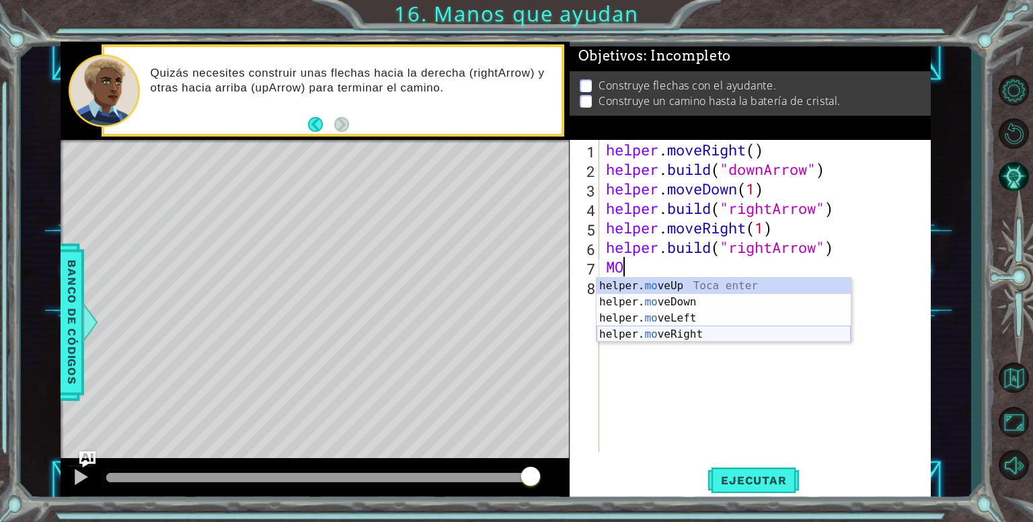
click at [665, 330] on div "helper. mo veUp Toca enter helper. mo veDown Toca enter helper. mo veLeft Toca …" at bounding box center [724, 326] width 254 height 97
type textarea "helper.moveRight(1)"
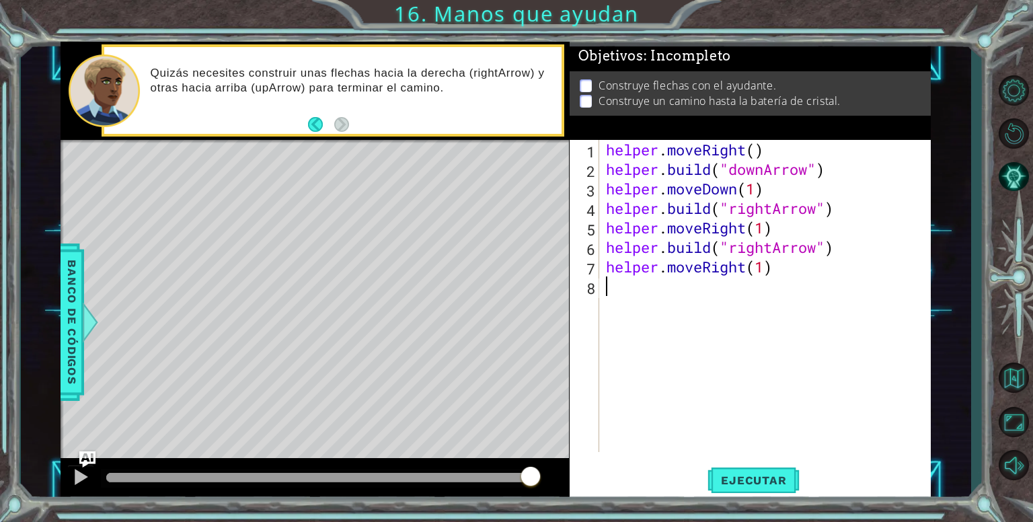
click at [652, 289] on div "helper . moveRight ( ) helper . build ( "downArrow" ) helper . moveDown ( 1 ) h…" at bounding box center [768, 315] width 331 height 351
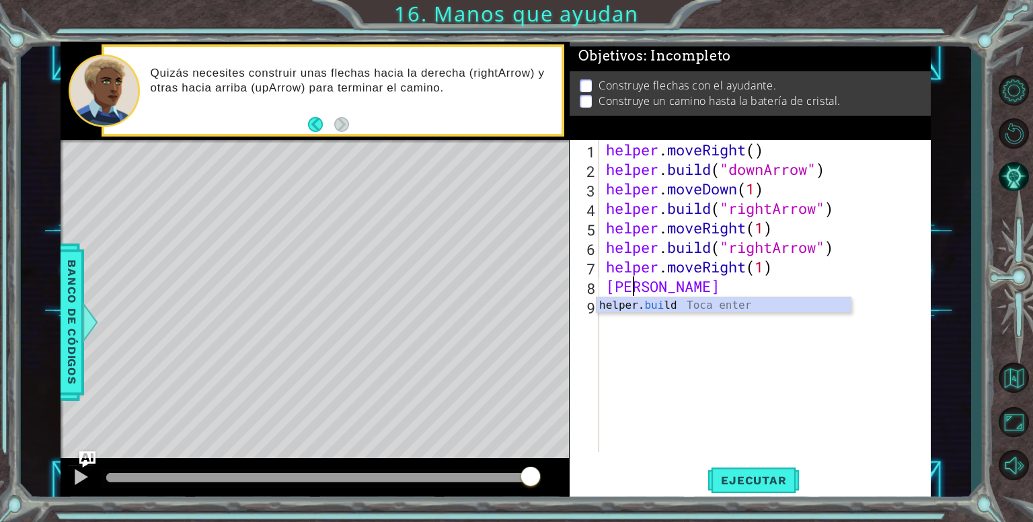
type textarea "BUIL"
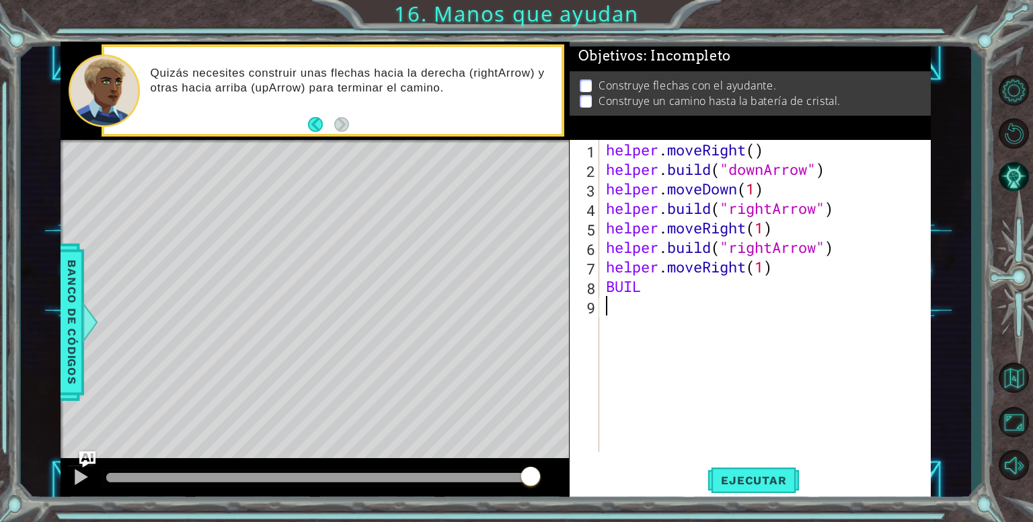
click at [655, 315] on div "helper . moveRight ( ) helper . build ( "downArrow" ) helper . moveDown ( 1 ) h…" at bounding box center [768, 315] width 331 height 351
click at [657, 297] on div "helper . moveRight ( ) helper . build ( "downArrow" ) helper . moveDown ( 1 ) h…" at bounding box center [768, 315] width 331 height 351
click at [642, 293] on div "helper . moveRight ( ) helper . build ( "downArrow" ) helper . moveDown ( 1 ) h…" at bounding box center [768, 315] width 331 height 351
click at [737, 484] on span "Ejecutar" at bounding box center [754, 480] width 92 height 13
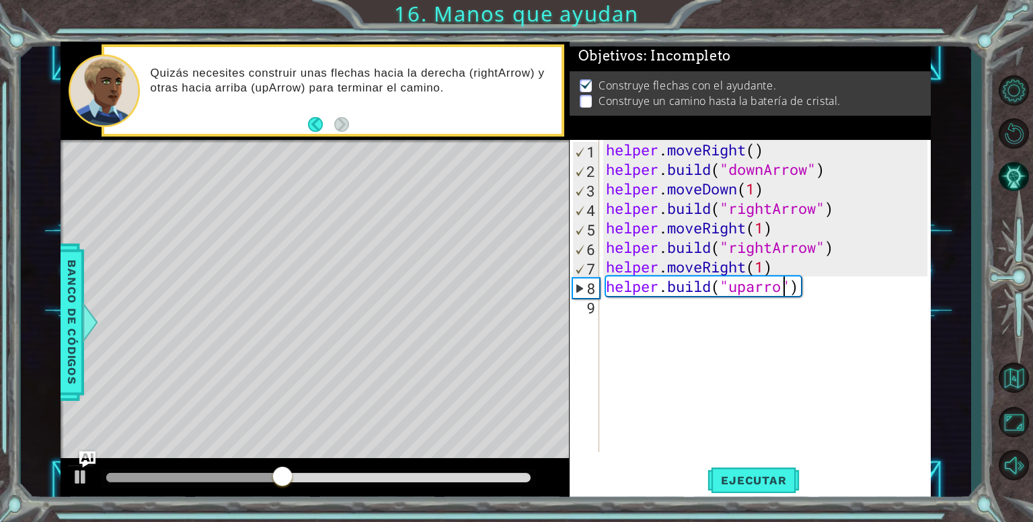
type textarea "[DOMAIN_NAME]("uparrow")"
click at [721, 410] on div "helper . moveRight ( ) helper . build ( "downArrow" ) helper . moveDown ( 1 ) h…" at bounding box center [768, 315] width 331 height 351
click at [778, 482] on span "Ejecutar" at bounding box center [754, 480] width 92 height 13
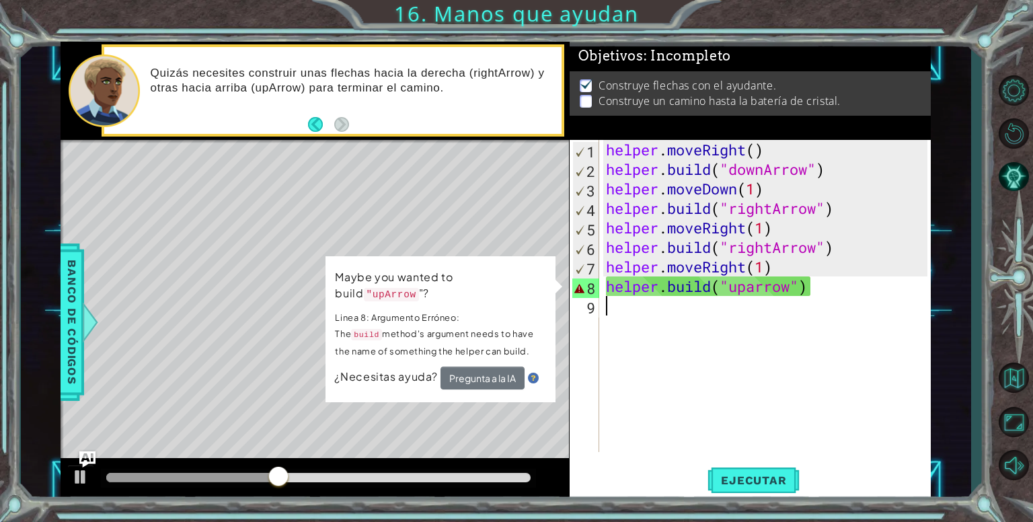
click at [813, 348] on div "helper . moveRight ( ) helper . build ( "downArrow" ) helper . moveDown ( 1 ) h…" at bounding box center [768, 315] width 331 height 351
click at [760, 289] on div "helper . moveRight ( ) helper . build ( "downArrow" ) helper . moveDown ( 1 ) h…" at bounding box center [768, 315] width 331 height 351
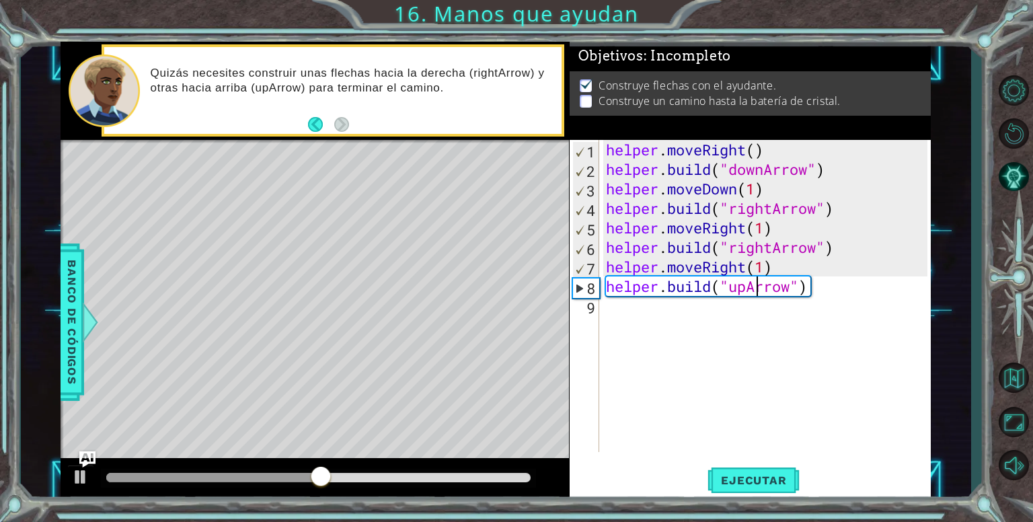
scroll to position [0, 7]
type textarea "[DOMAIN_NAME]("upArrow")"
click at [753, 466] on button "Ejecutar" at bounding box center [754, 480] width 92 height 36
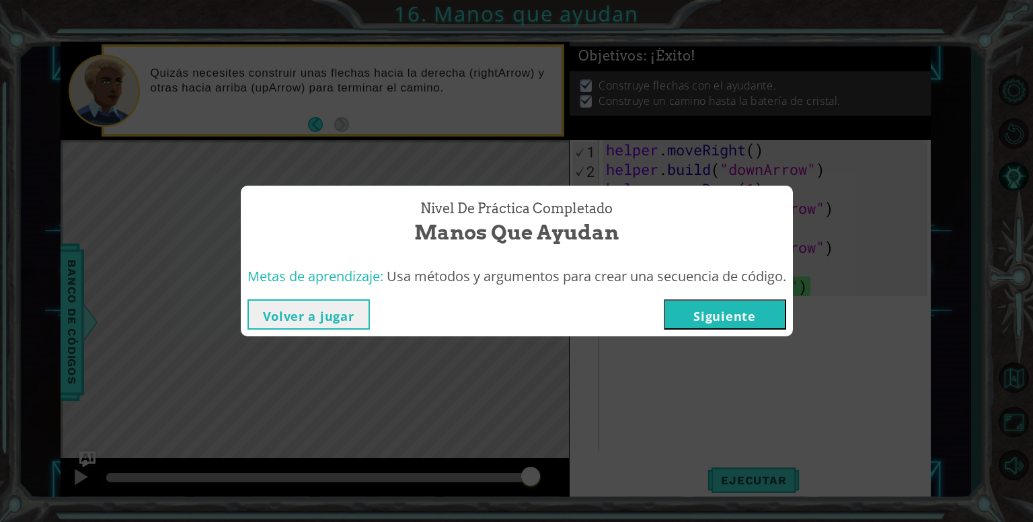
click at [745, 321] on button "Siguiente" at bounding box center [725, 314] width 122 height 30
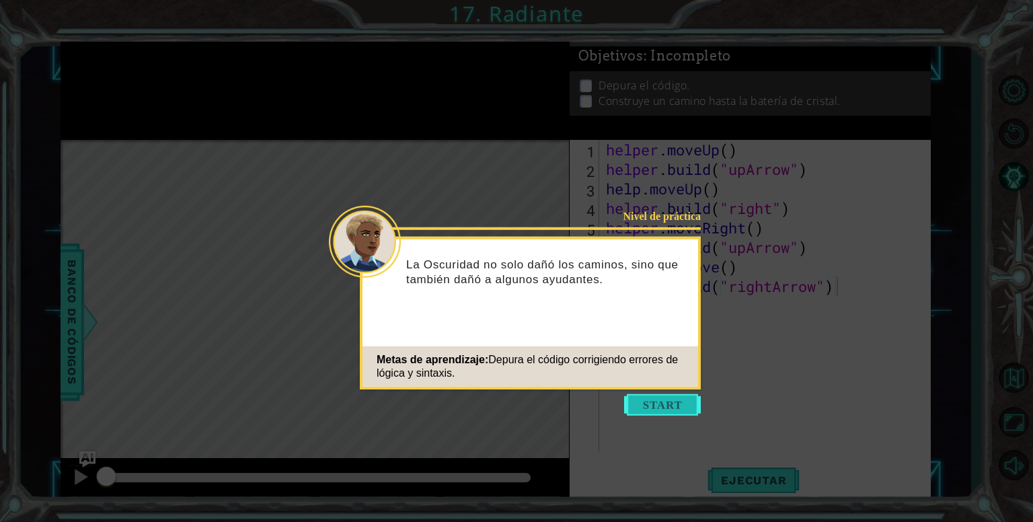
click at [671, 405] on button "Start" at bounding box center [662, 405] width 77 height 22
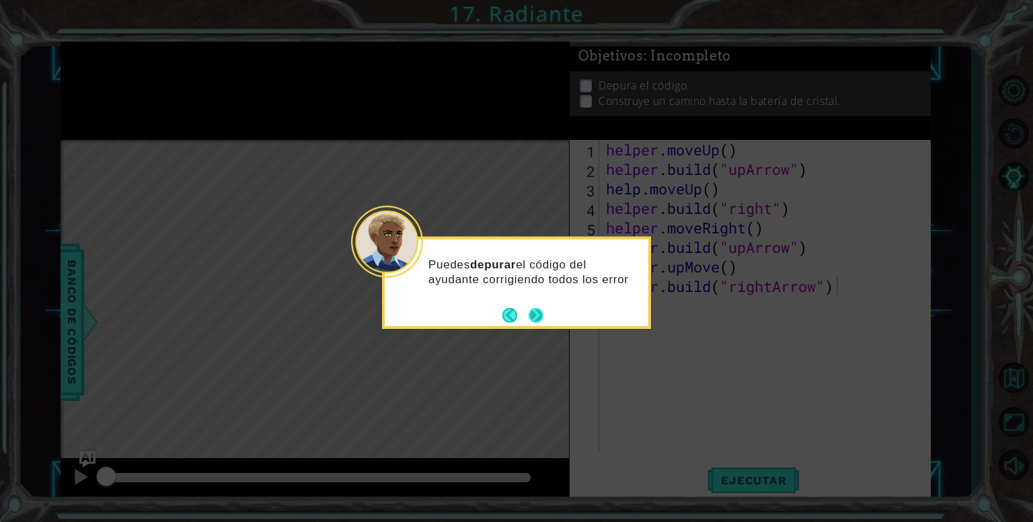
click at [535, 314] on button "Next" at bounding box center [536, 315] width 25 height 25
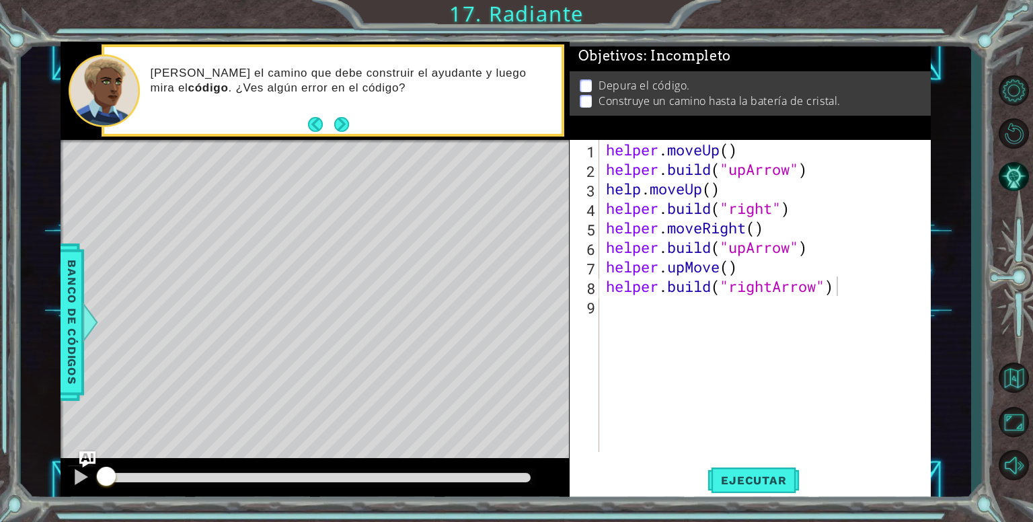
click at [535, 314] on div "Level Map" at bounding box center [372, 338] width 622 height 396
click at [634, 340] on div "helper . moveUp ( ) helper . build ( "upArrow" ) help . moveUp ( ) helper . bui…" at bounding box center [768, 315] width 331 height 351
click at [729, 172] on div "helper . moveUp ( ) helper . build ( "upArrow" ) help . moveUp ( ) helper . bui…" at bounding box center [768, 315] width 331 height 351
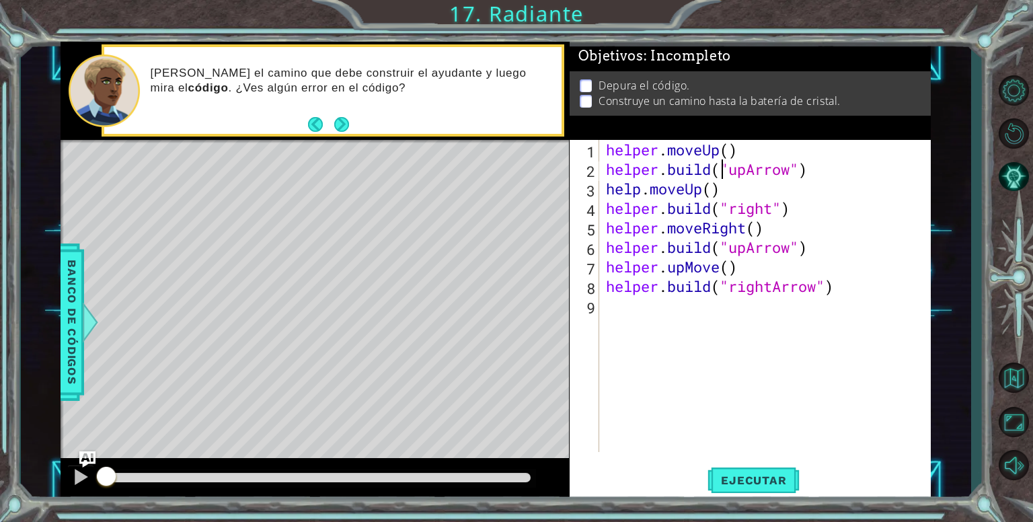
drag, startPoint x: 722, startPoint y: 178, endPoint x: 725, endPoint y: 188, distance: 9.8
click at [725, 188] on div "helper . moveUp ( ) helper . build ( "upArrow" ) help . moveUp ( ) helper . bui…" at bounding box center [768, 315] width 331 height 351
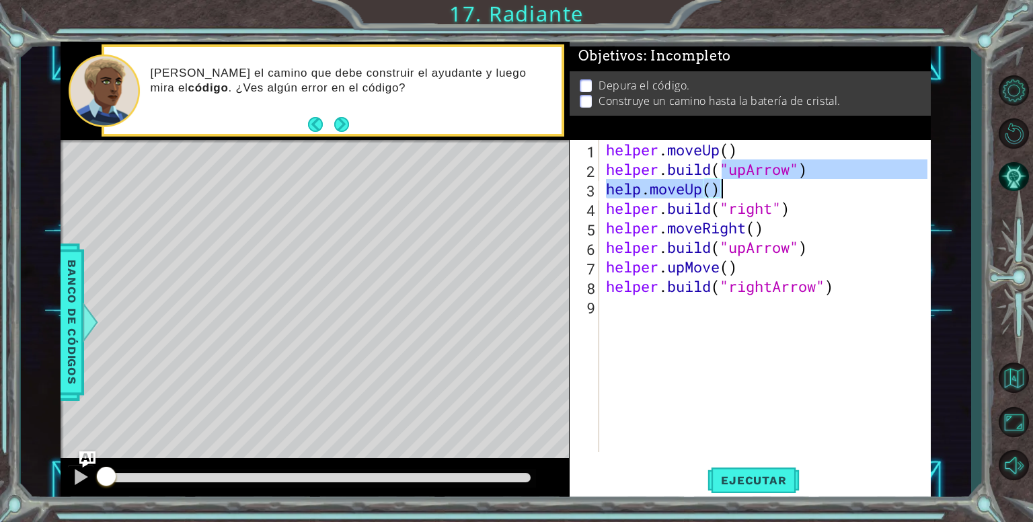
click at [735, 194] on div "helper . moveUp ( ) helper . build ( "upArrow" ) help . moveUp ( ) helper . bui…" at bounding box center [765, 296] width 324 height 312
type textarea "help.moveUp()"
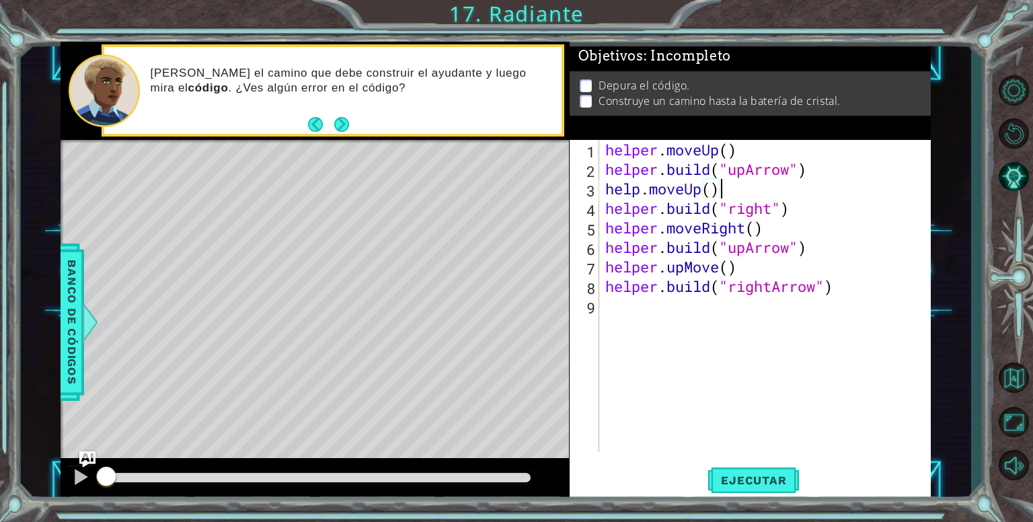
click at [781, 209] on div "helper . moveUp ( ) helper . build ( "upArrow" ) help . moveUp ( ) helper . bui…" at bounding box center [769, 315] width 332 height 351
click at [772, 208] on div "helper . moveUp ( ) helper . build ( "upArrow" ) help . moveUp ( ) helper . bui…" at bounding box center [769, 315] width 332 height 351
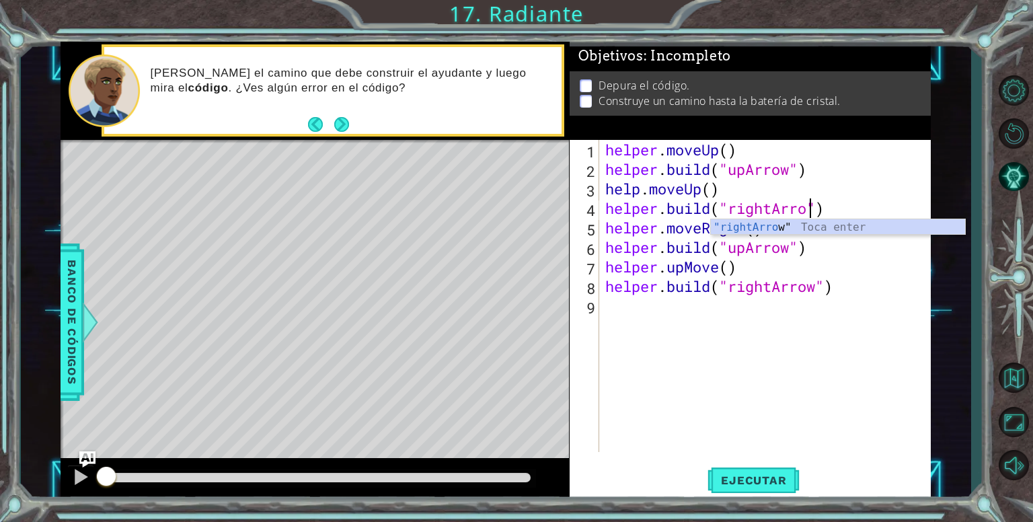
scroll to position [0, 9]
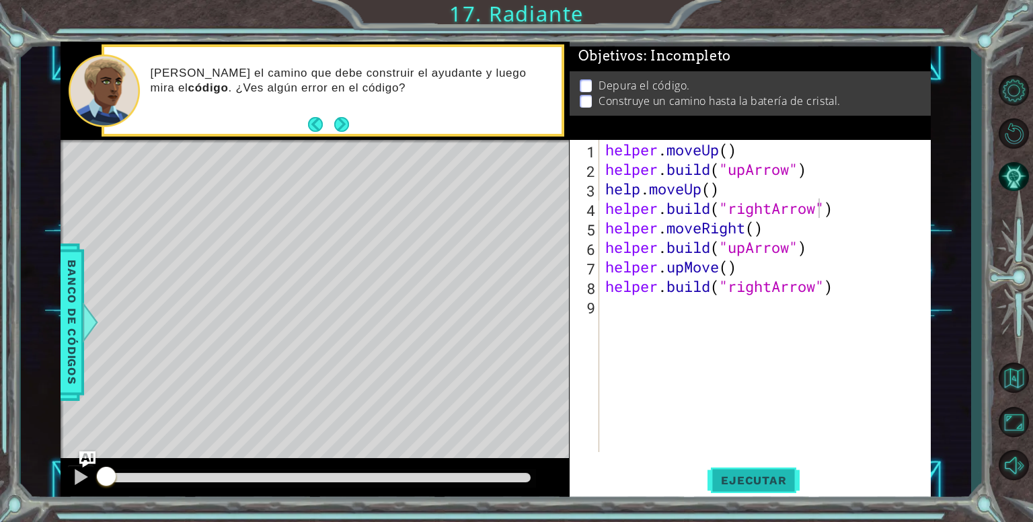
click at [744, 481] on span "Ejecutar" at bounding box center [754, 480] width 92 height 13
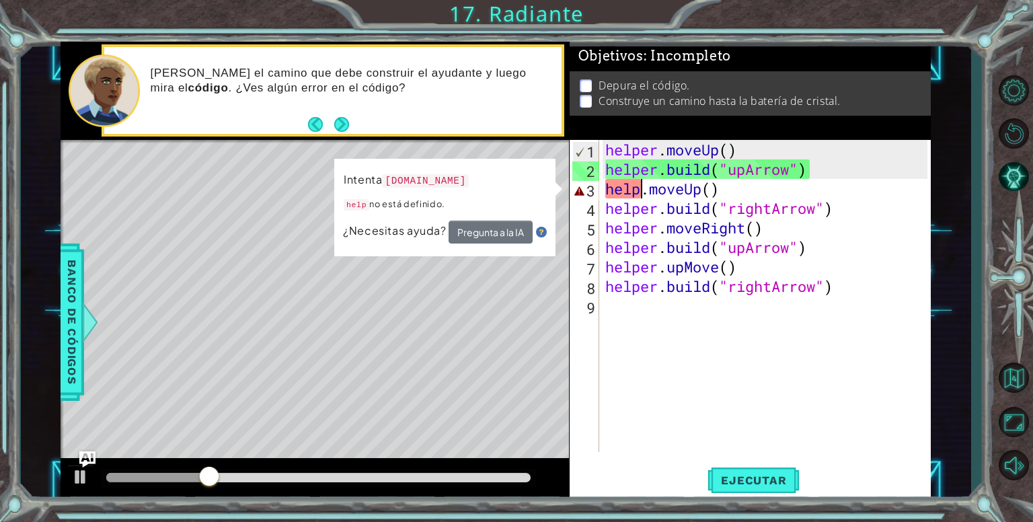
click at [641, 194] on div "helper . moveUp ( ) helper . build ( "upArrow" ) help . moveUp ( ) helper . bui…" at bounding box center [769, 315] width 332 height 351
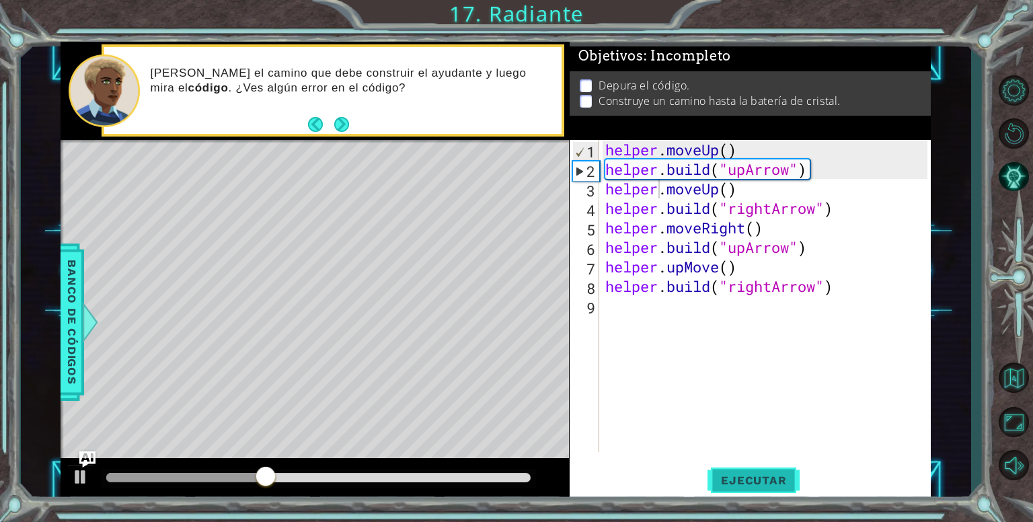
click at [739, 484] on span "Ejecutar" at bounding box center [754, 480] width 92 height 13
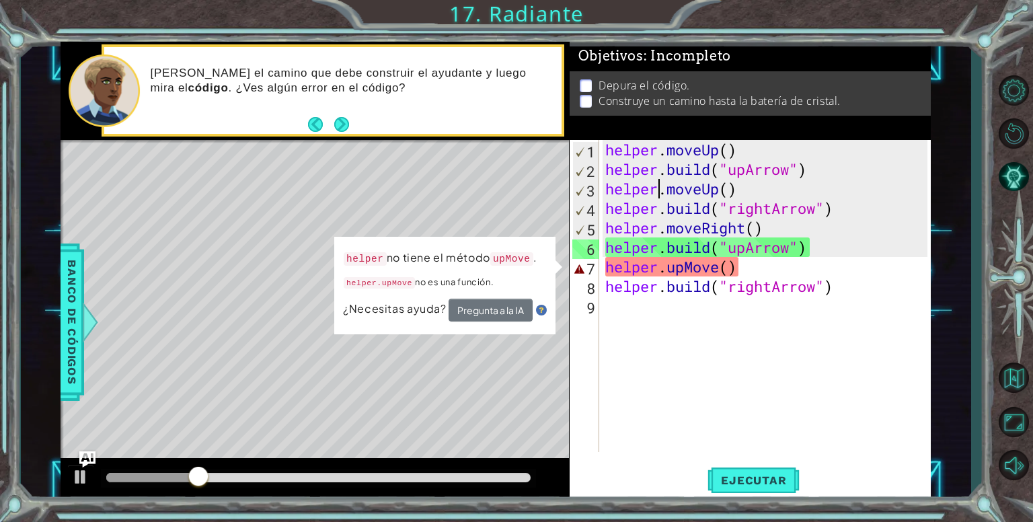
click at [716, 268] on div "helper . moveUp ( ) helper . build ( "upArrow" ) helper . moveUp ( ) helper . b…" at bounding box center [769, 315] width 332 height 351
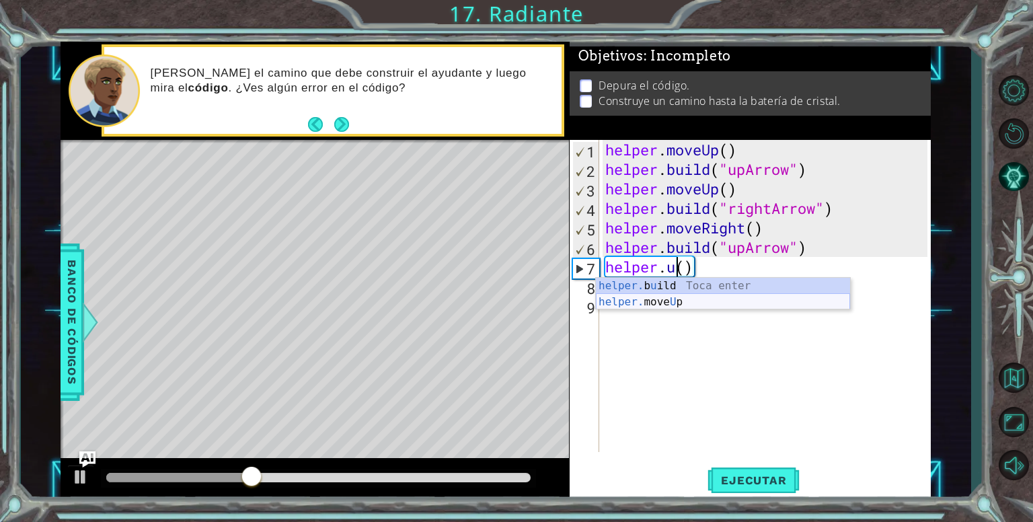
click at [732, 302] on div "helper. b u ild Toca enter helper. move U p Toca enter" at bounding box center [723, 310] width 254 height 65
type textarea "helper.moveUp(1)"
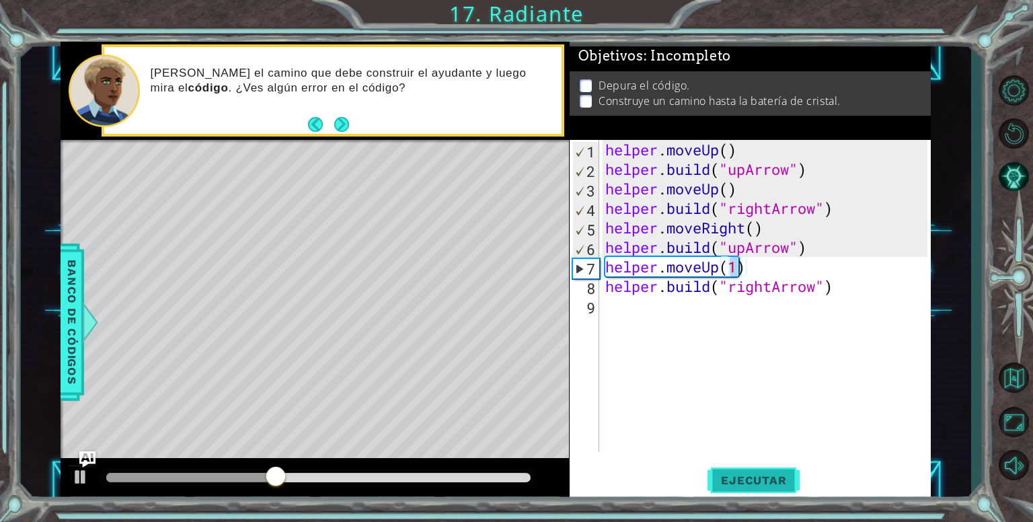
click at [750, 477] on span "Ejecutar" at bounding box center [754, 480] width 92 height 13
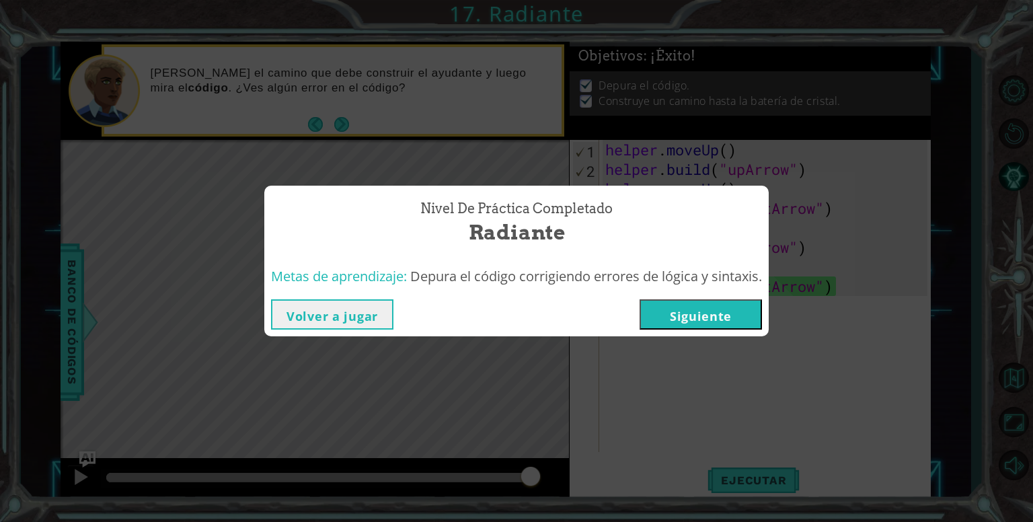
click at [687, 317] on button "Siguiente" at bounding box center [701, 314] width 122 height 30
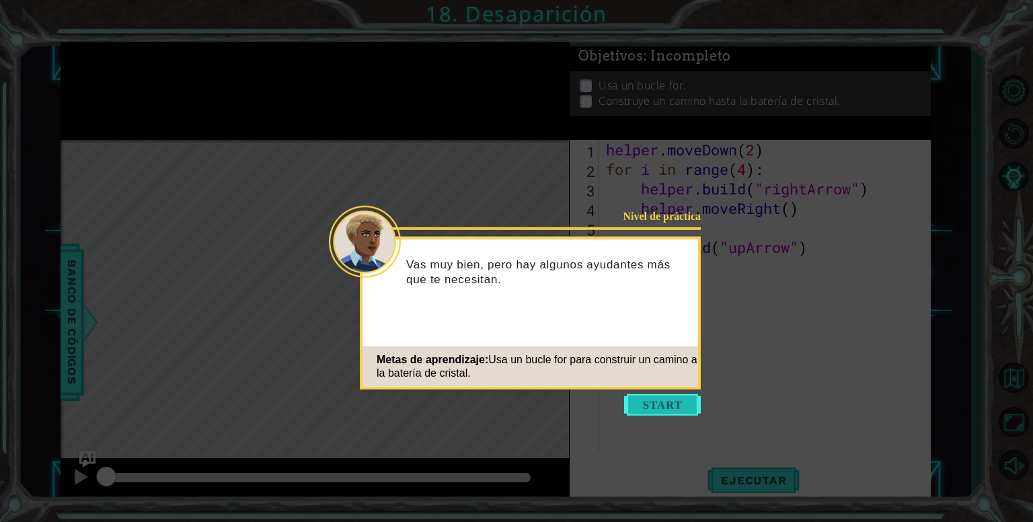
click at [667, 408] on button "Start" at bounding box center [662, 405] width 77 height 22
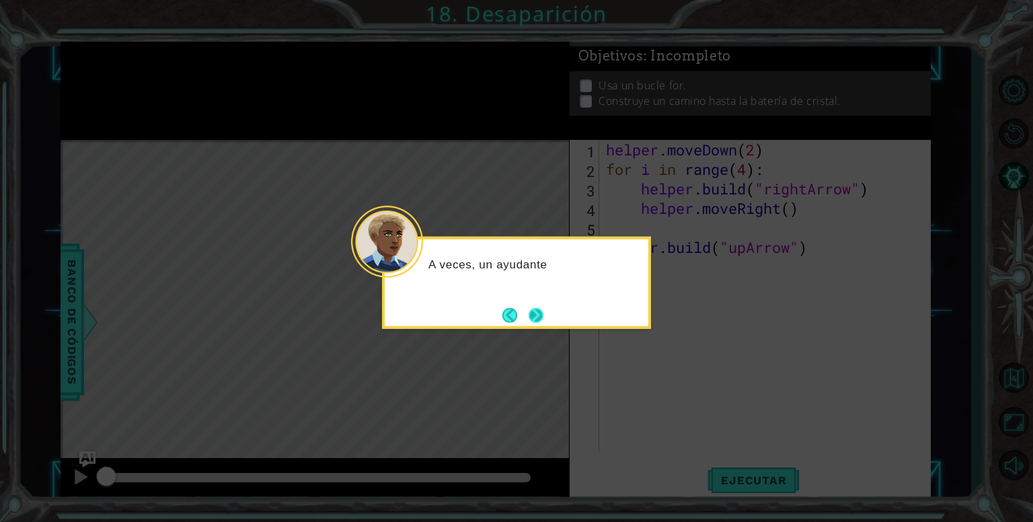
click at [541, 313] on button "Next" at bounding box center [536, 314] width 15 height 15
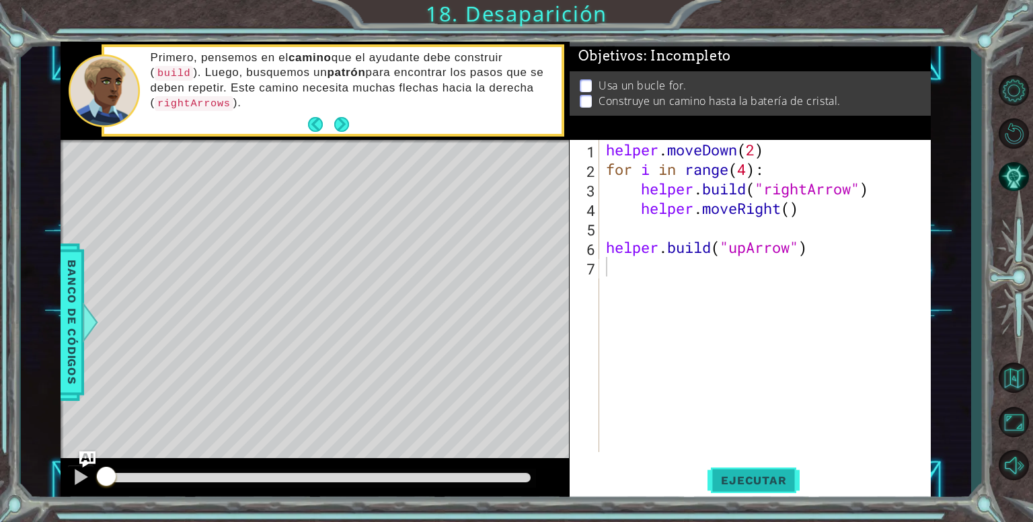
click at [740, 475] on span "Ejecutar" at bounding box center [754, 480] width 92 height 13
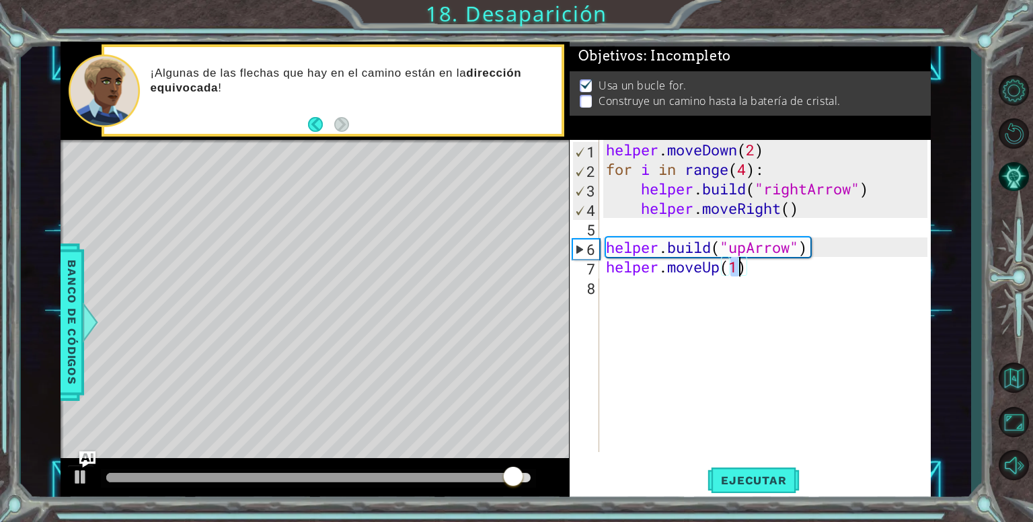
type textarea "helper.moveUp(1)"
click at [678, 486] on div "Ejecutar" at bounding box center [754, 480] width 362 height 36
click at [664, 292] on div "helper . moveDown ( 2 ) for i in range ( 4 ) : helper . build ( "rightArrow" ) …" at bounding box center [768, 315] width 331 height 351
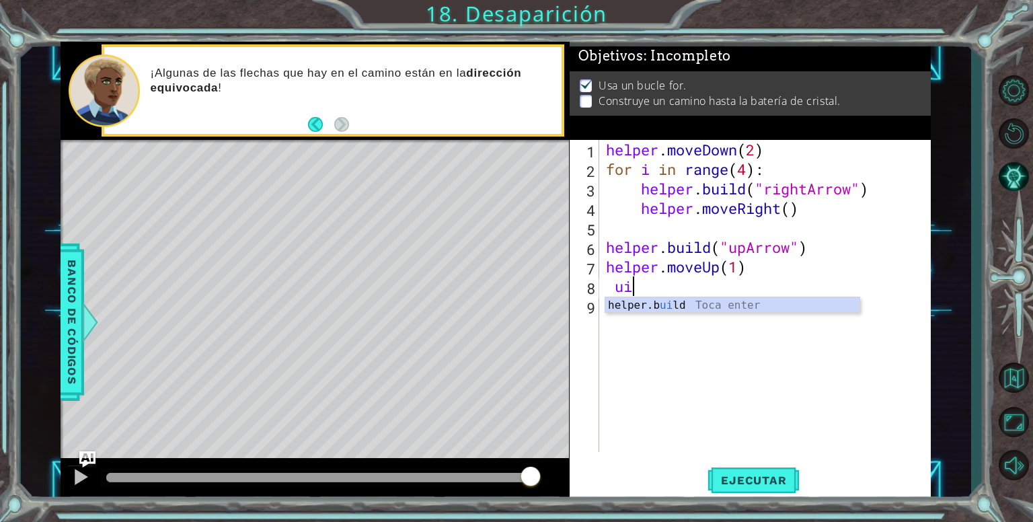
type textarea "u"
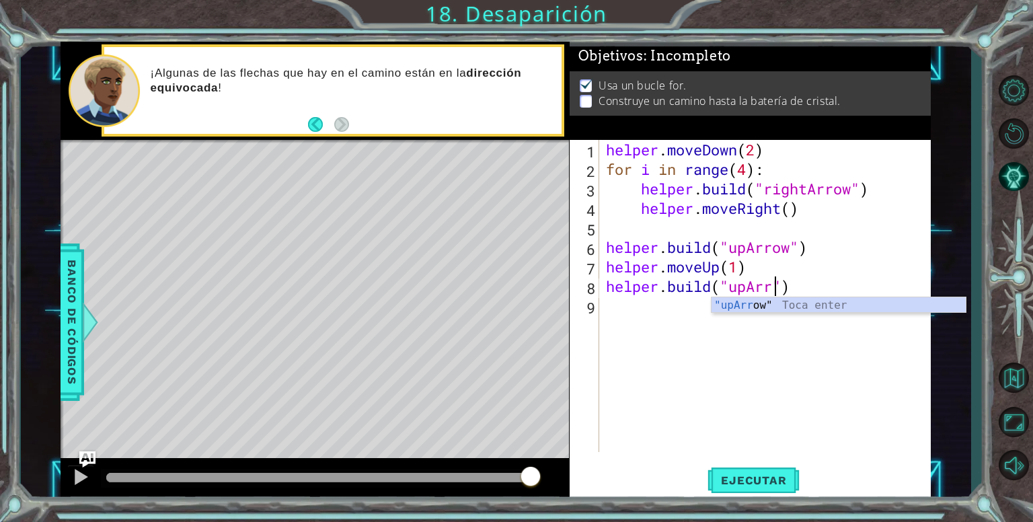
scroll to position [0, 8]
type textarea "[DOMAIN_NAME]("upArrow")"
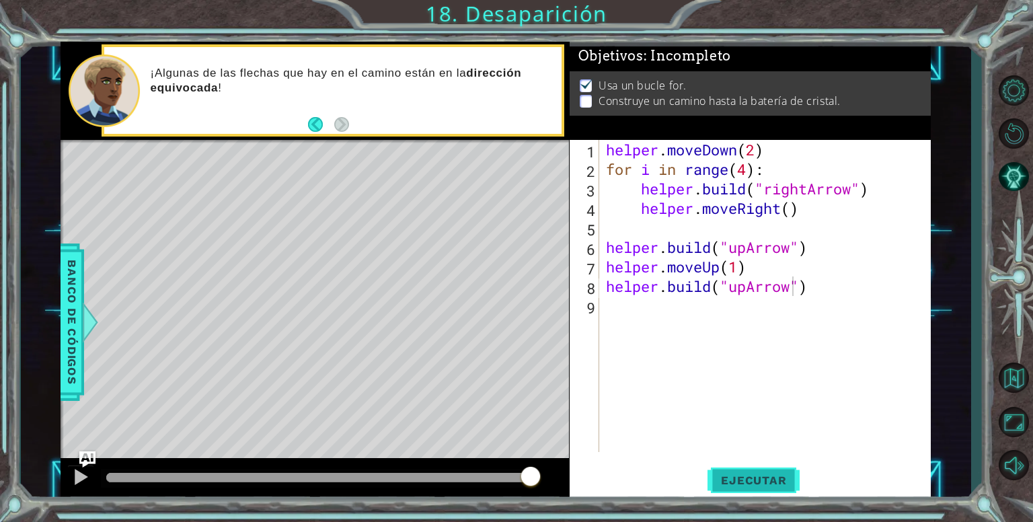
click at [713, 472] on button "Ejecutar" at bounding box center [754, 480] width 92 height 36
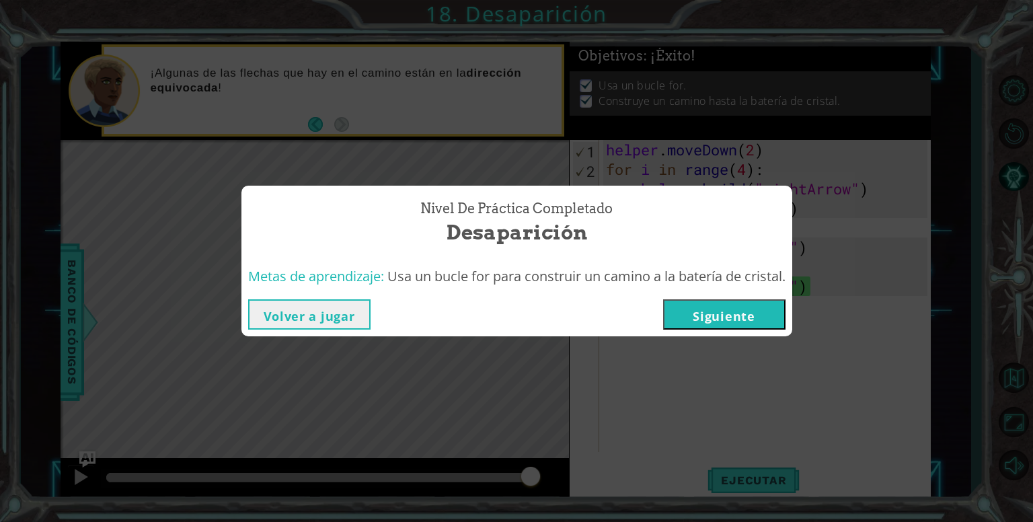
click at [748, 321] on button "Siguiente" at bounding box center [724, 314] width 122 height 30
